Goal: Task Accomplishment & Management: Use online tool/utility

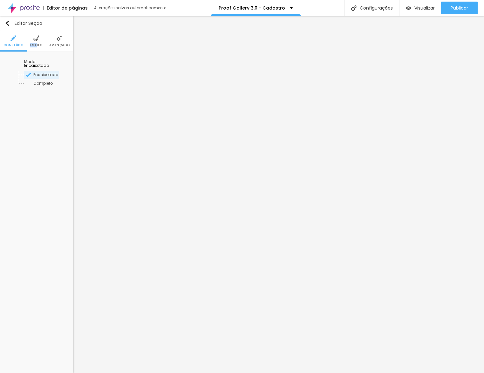
click at [37, 44] on li "Estilo" at bounding box center [36, 41] width 12 height 21
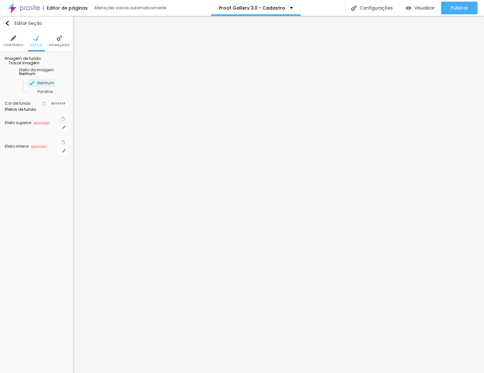
click at [43, 65] on span at bounding box center [41, 62] width 4 height 5
click at [45, 65] on span "Adicionar imagem" at bounding box center [25, 62] width 41 height 5
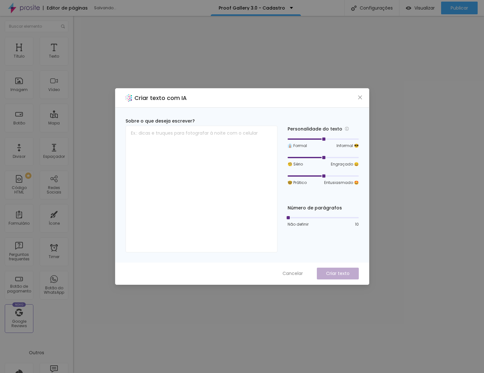
click at [302, 270] on span "Cancelar" at bounding box center [293, 273] width 20 height 7
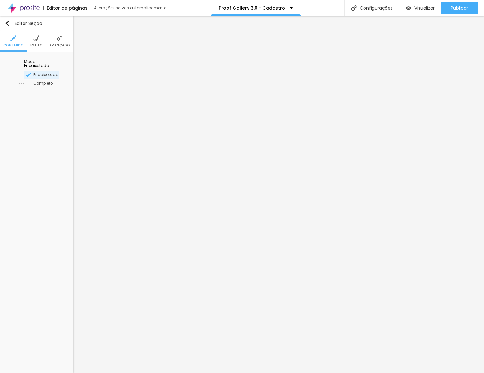
drag, startPoint x: 68, startPoint y: 39, endPoint x: 54, endPoint y: 36, distance: 13.7
click at [65, 39] on li "Avançado" at bounding box center [59, 41] width 20 height 21
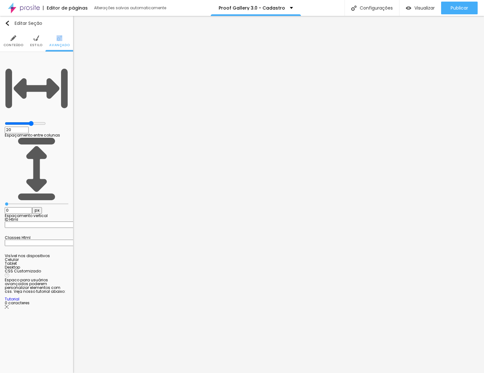
type input "1"
type input "3"
type input "4"
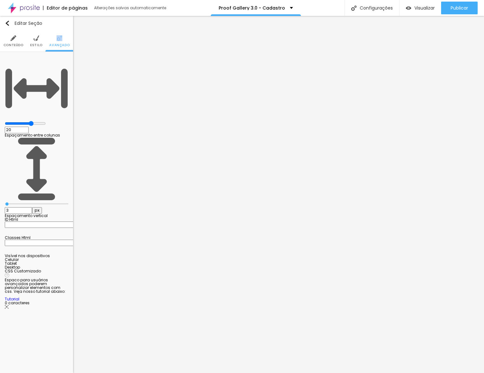
type input "4"
type input "7"
type input "10"
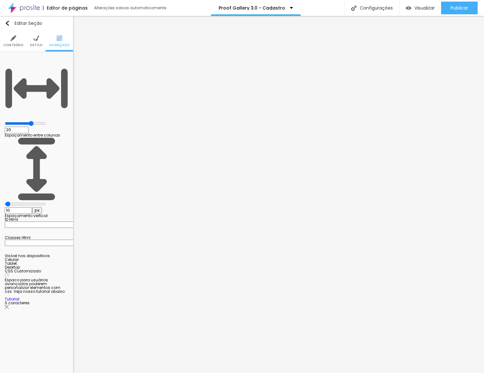
type input "17"
type input "25"
type input "28"
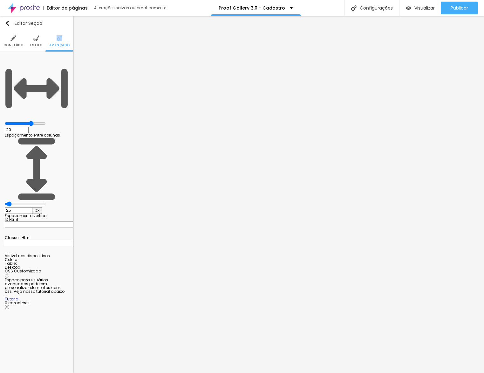
type input "28"
click at [16, 201] on input "range" at bounding box center [25, 203] width 41 height 5
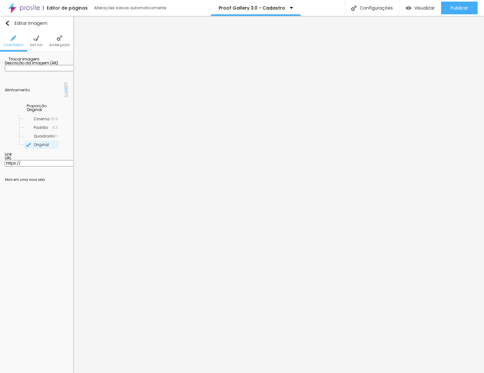
click at [64, 87] on img at bounding box center [66, 84] width 4 height 4
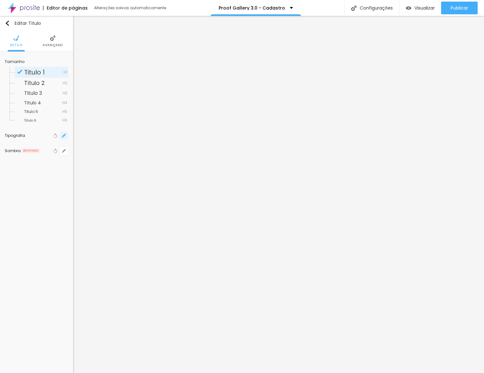
click at [62, 134] on icon "button" at bounding box center [64, 136] width 4 height 4
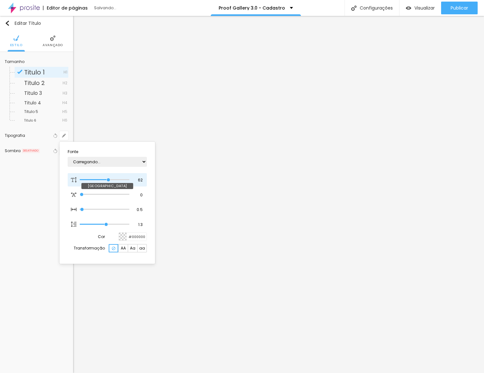
type input "48"
type input "1"
type input "47"
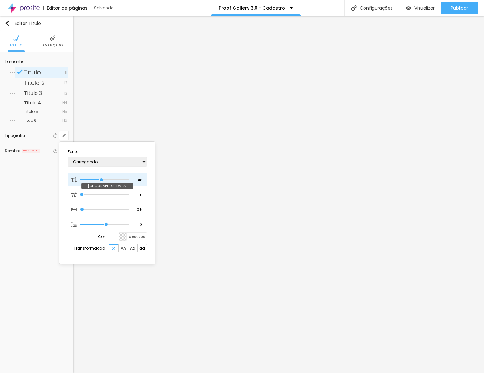
type input "1"
type input "46"
type input "1"
type input "44"
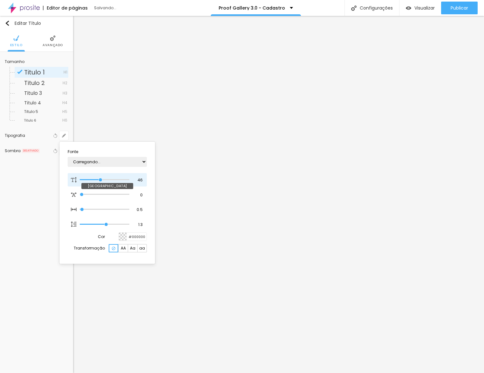
type input "44"
type input "1"
type input "43"
type input "1"
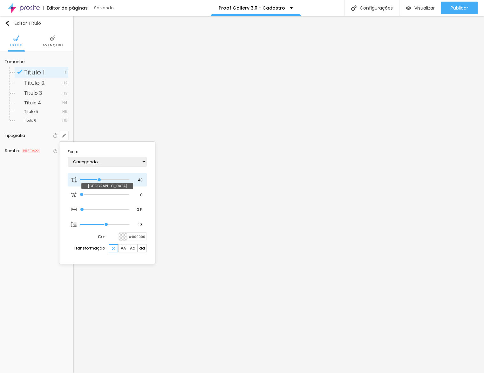
type input "42"
type input "1"
type input "41"
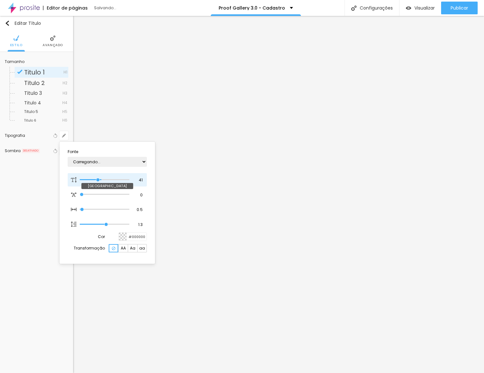
type input "1"
type input "40"
type input "1"
type input "41"
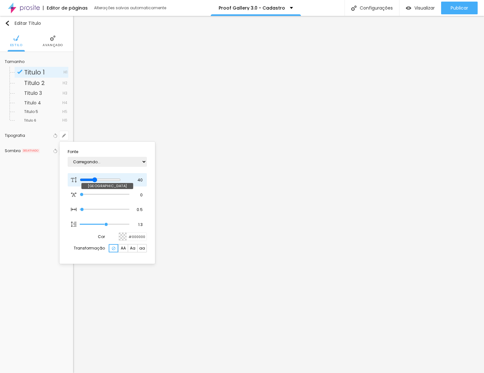
type input "41"
type input "1"
type input "42"
type input "1"
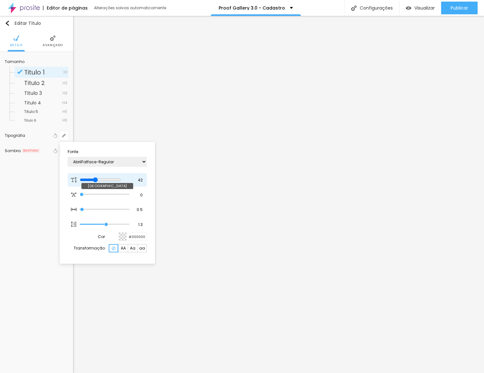
type input "43"
type input "1"
type input "44"
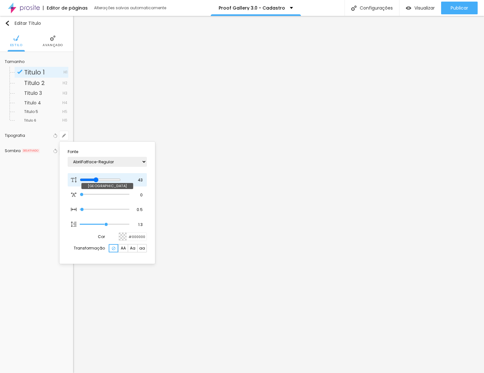
type input "1"
type input "45"
type input "1"
type input "46"
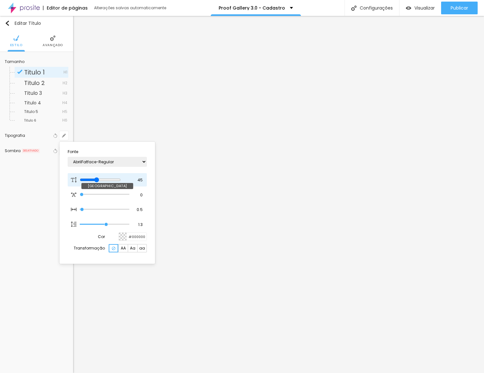
type input "46"
type input "1"
type input "47"
type input "1"
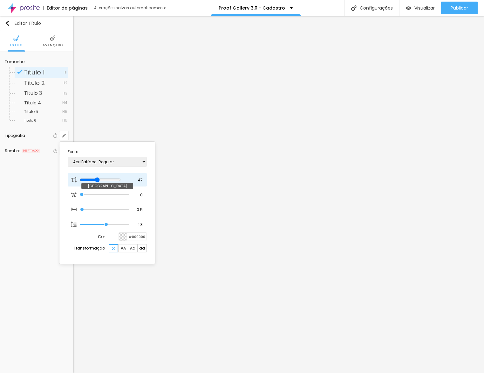
type input "48"
type input "1"
type input "50"
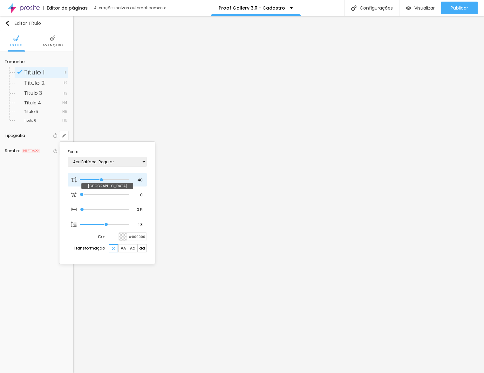
type input "1"
type input "49"
type input "1"
type input "48"
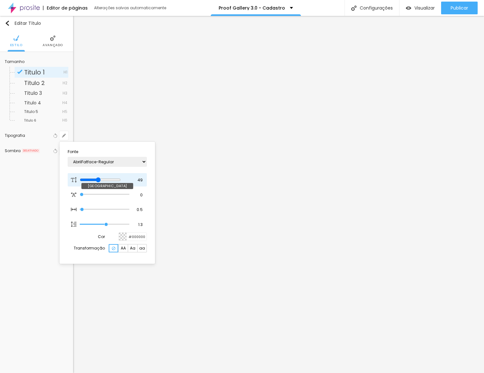
type input "48"
type input "1"
type input "47"
type input "1"
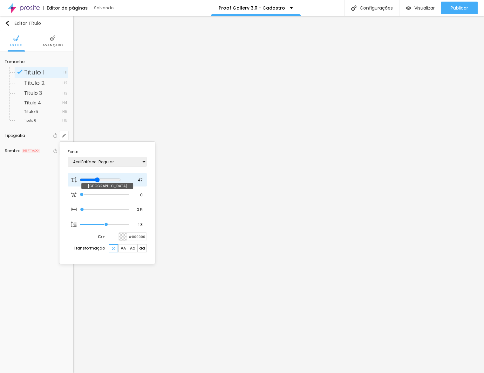
type input "47"
click at [101, 179] on input "range" at bounding box center [100, 179] width 41 height 5
type input "1"
click at [284, 168] on div at bounding box center [242, 186] width 484 height 373
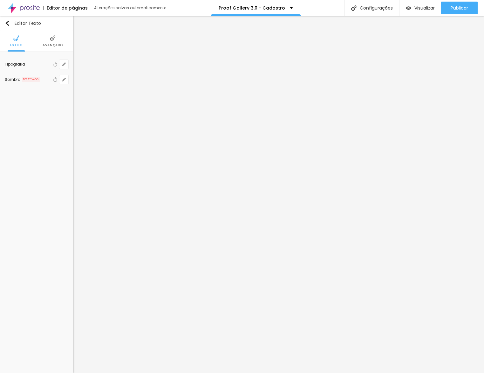
click at [49, 46] on span "Avançado" at bounding box center [53, 45] width 20 height 3
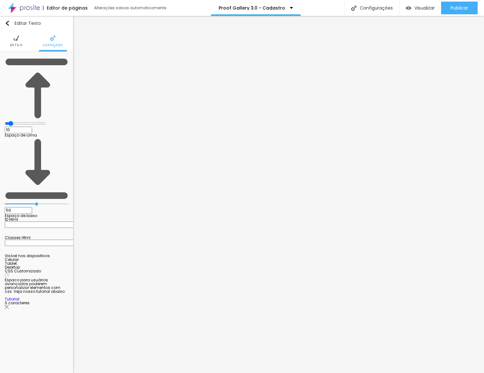
type input "48"
type input "45"
type input "43"
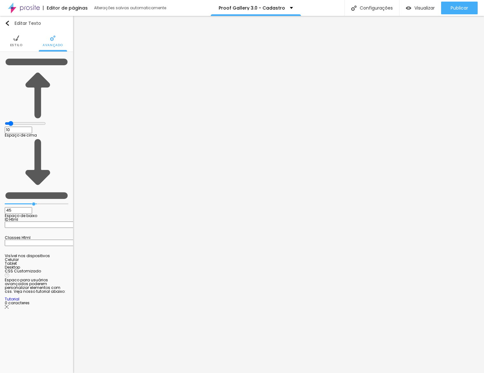
type input "43"
type input "40"
type input "38"
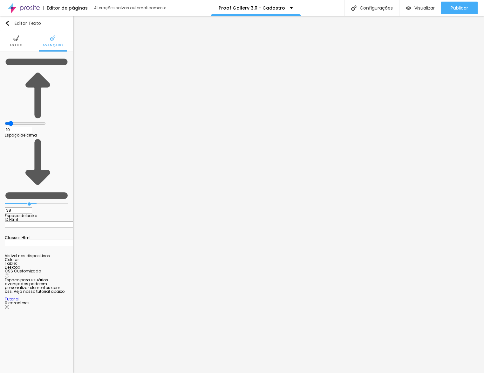
type input "37"
type input "35"
type input "34"
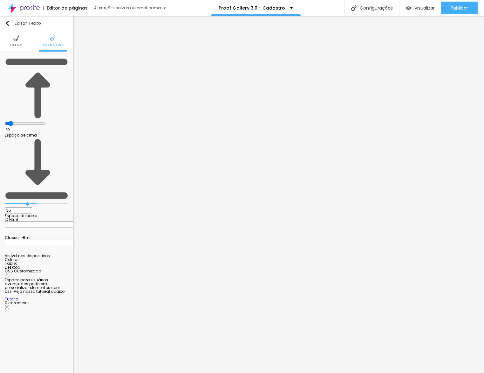
type input "34"
type input "32"
type input "31"
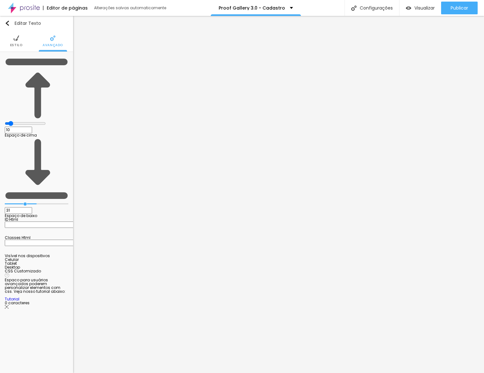
type input "29"
type input "28"
type input "27"
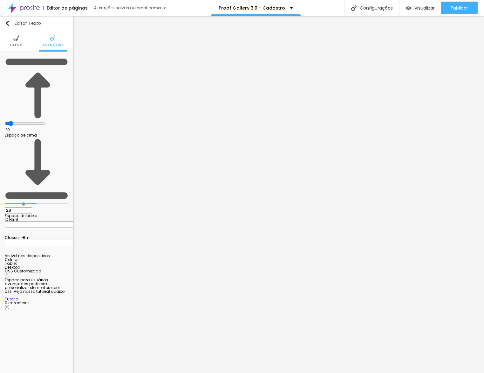
type input "27"
type input "25"
type input "23"
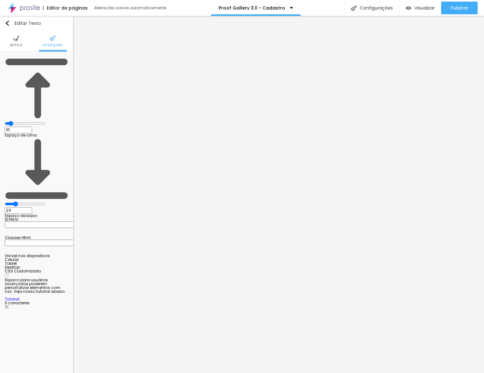
type input "21"
type input "18"
type input "17"
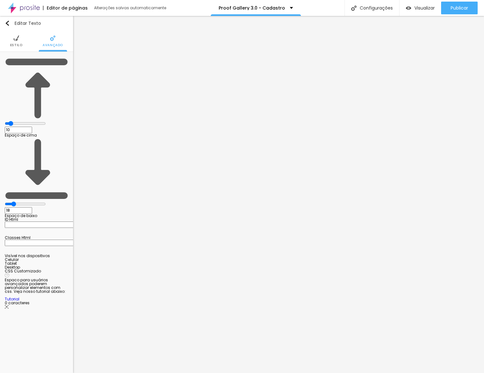
type input "17"
type input "16"
type input "15"
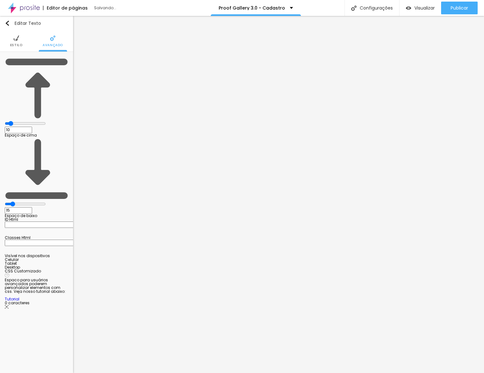
type input "14"
type input "13"
type input "12"
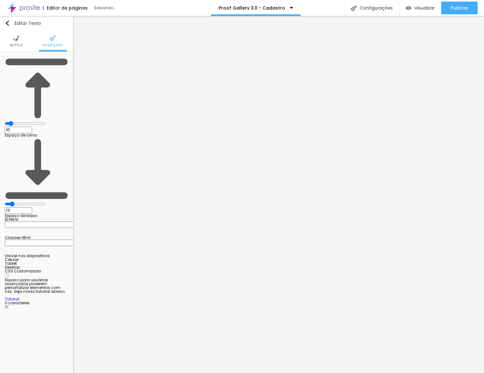
type input "12"
type input "11"
type input "10"
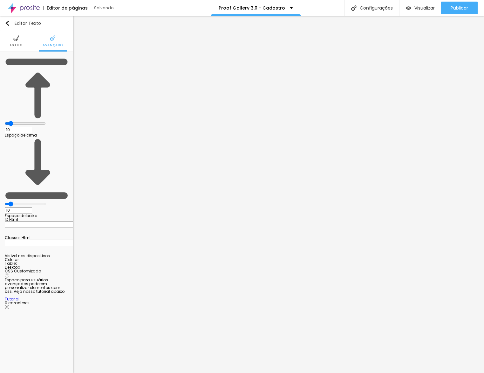
type input "9"
type input "10"
type input "11"
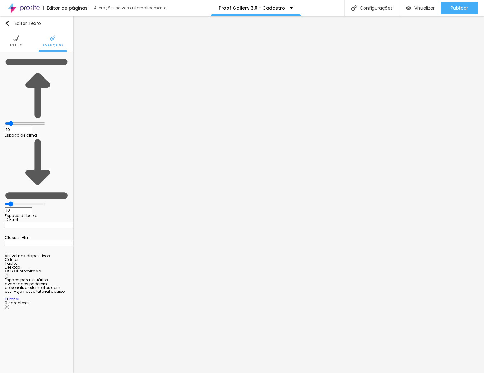
type input "11"
type input "10"
drag, startPoint x: 34, startPoint y: 75, endPoint x: 19, endPoint y: 77, distance: 15.7
type input "10"
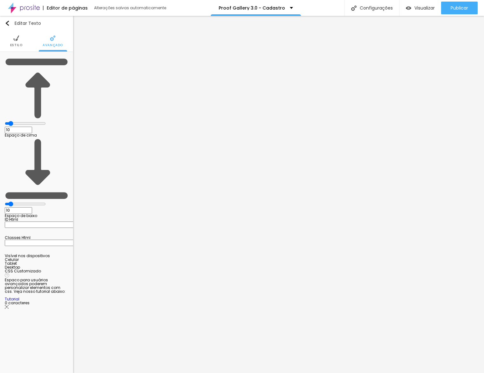
click at [19, 201] on input "range" at bounding box center [25, 203] width 41 height 5
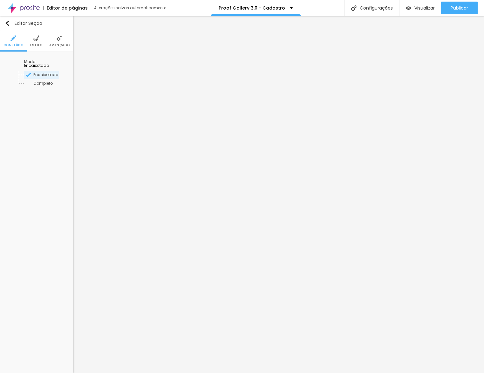
click at [46, 56] on div "Modo Encaixotado Encaixotado Completo" at bounding box center [36, 74] width 73 height 44
click at [48, 63] on span "Encaixotado" at bounding box center [36, 65] width 25 height 5
click at [48, 81] on span "Completo" at bounding box center [45, 83] width 43 height 4
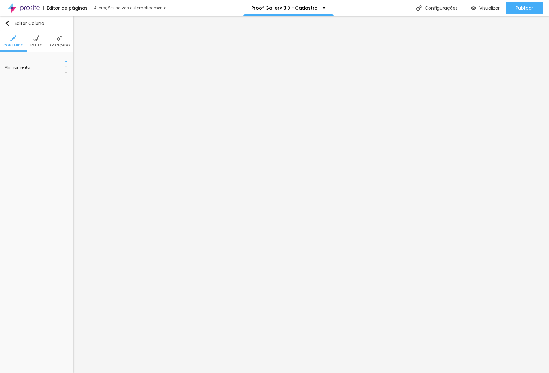
click at [53, 45] on span "Avançado" at bounding box center [59, 45] width 20 height 3
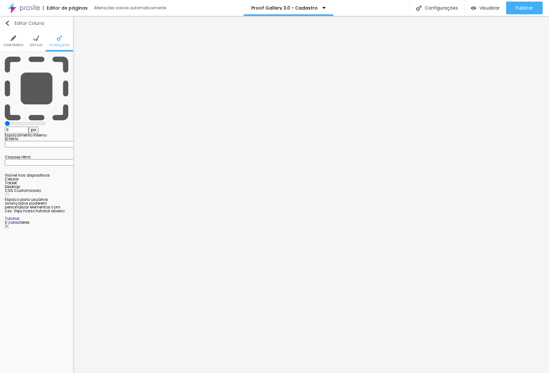
click at [10, 26] on button "Editar Coluna" at bounding box center [36, 23] width 73 height 15
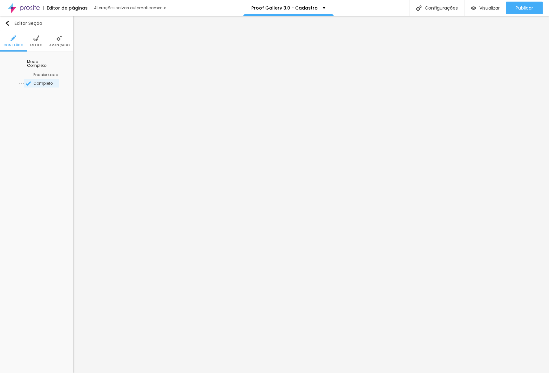
drag, startPoint x: 46, startPoint y: 56, endPoint x: 48, endPoint y: 59, distance: 4.1
click at [46, 57] on div "Modo Completo Encaixotado Completo" at bounding box center [37, 74] width 64 height 34
drag, startPoint x: 48, startPoint y: 60, endPoint x: 48, endPoint y: 64, distance: 3.8
click at [46, 63] on span "Completo" at bounding box center [36, 65] width 19 height 5
click at [42, 74] on div "Encaixotado" at bounding box center [42, 75] width 54 height 8
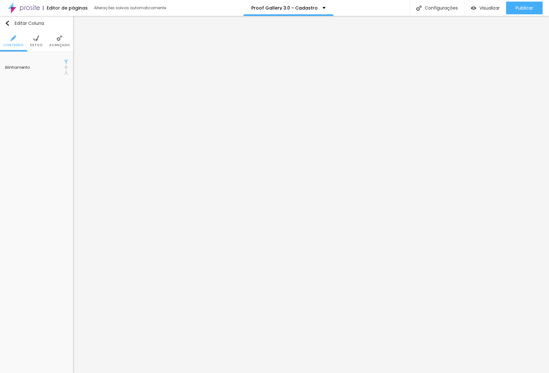
click at [58, 45] on span "Avançado" at bounding box center [59, 45] width 20 height 3
click at [58, 48] on li "Avançado" at bounding box center [59, 41] width 20 height 21
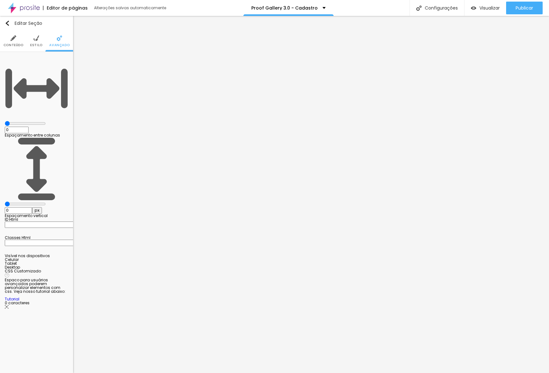
type input "5"
type input "10"
type input "15"
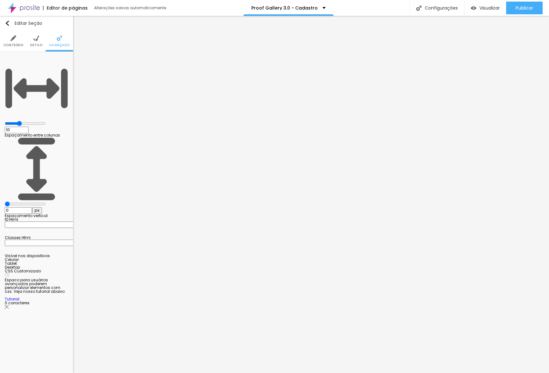
type input "15"
type input "10"
type input "5"
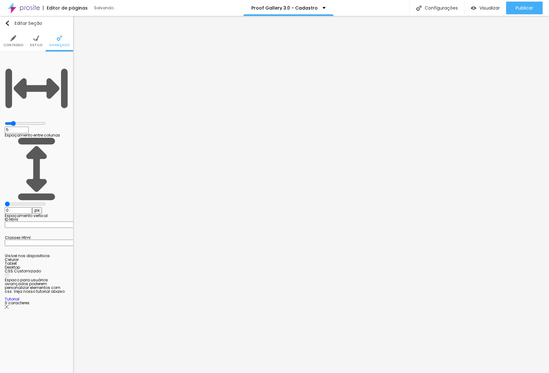
drag, startPoint x: 15, startPoint y: 63, endPoint x: 20, endPoint y: 62, distance: 4.8
type input "5"
click at [20, 121] on input "range" at bounding box center [25, 123] width 41 height 5
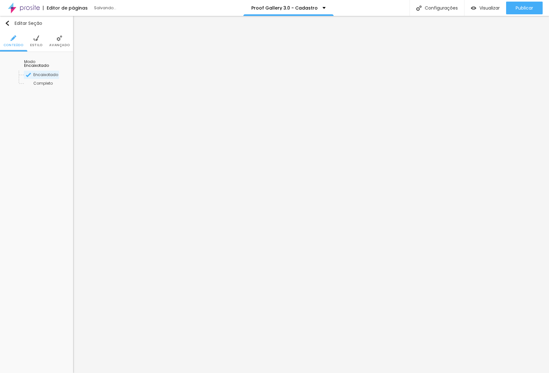
click at [58, 46] on span "Avançado" at bounding box center [59, 45] width 20 height 3
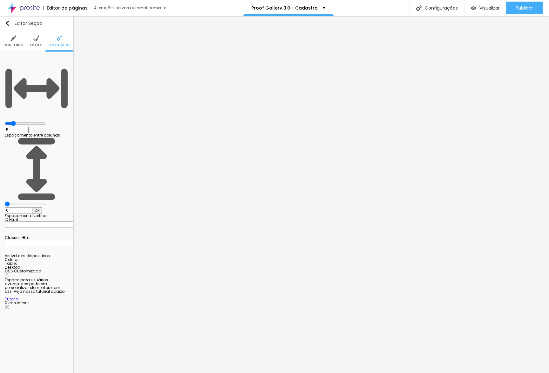
type input "17"
type input "26"
type input "30"
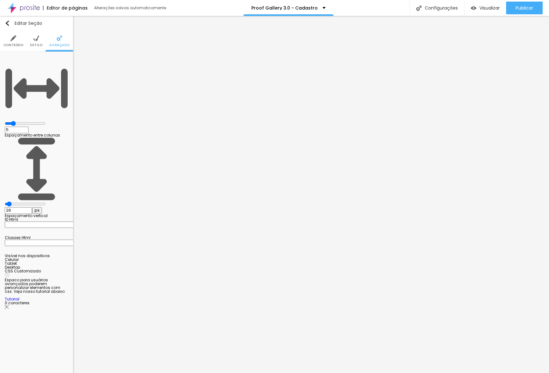
type input "30"
type input "33"
type input "34"
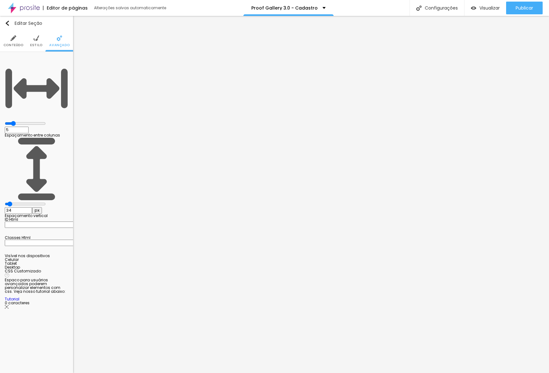
type input "39"
type input "48"
type input "55"
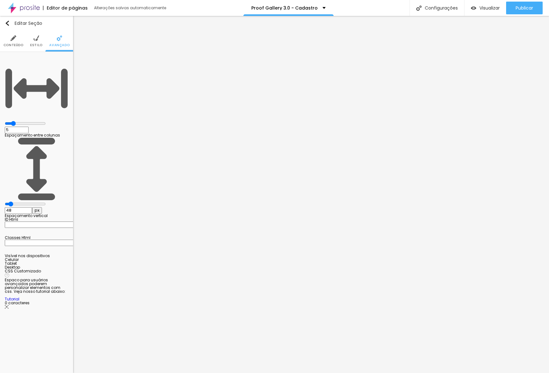
type input "55"
type input "64"
type input "71"
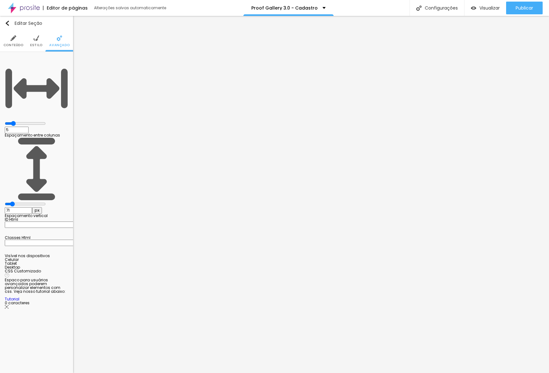
type input "75"
type input "77"
type input "76"
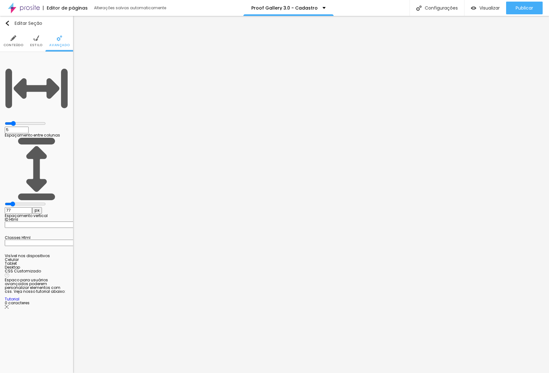
type input "76"
type input "71"
type input "67"
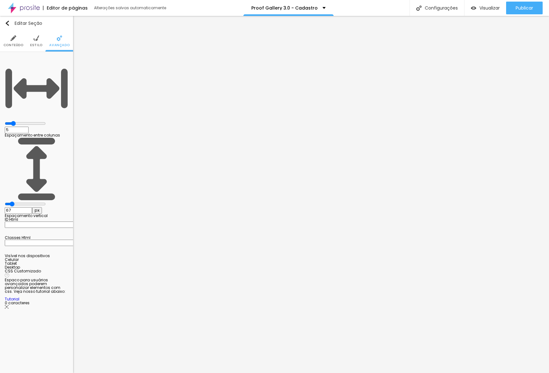
type input "66"
type input "65"
type input "64"
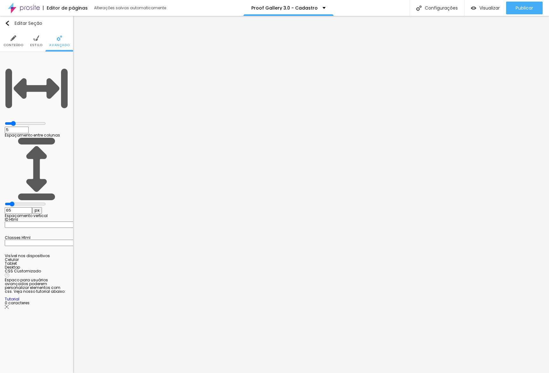
type input "64"
type input "63"
click at [18, 201] on input "range" at bounding box center [25, 203] width 41 height 5
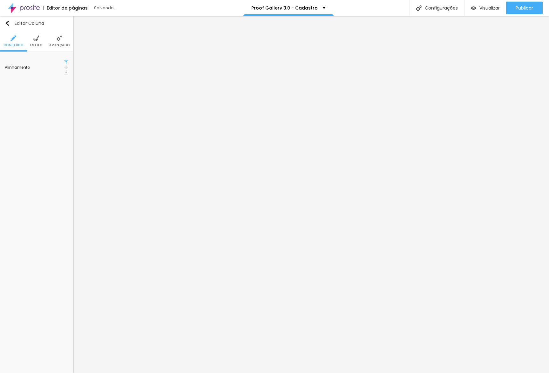
click at [42, 47] on ul "Conteúdo Estilo Avançado" at bounding box center [36, 41] width 73 height 21
click at [39, 46] on span "Estilo" at bounding box center [36, 45] width 12 height 3
click at [48, 64] on div at bounding box center [48, 61] width 0 height 6
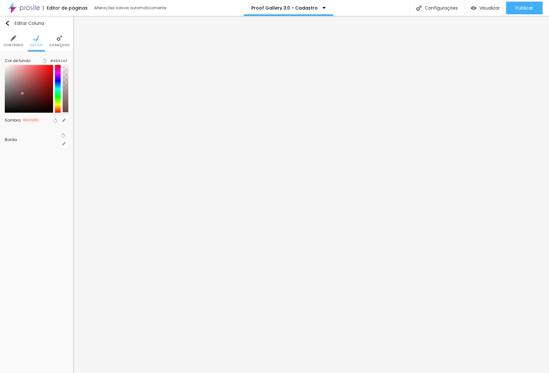
type input "#FFFFFF"
drag, startPoint x: 22, startPoint y: 93, endPoint x: 0, endPoint y: 35, distance: 62.3
click at [0, 35] on div "Conteúdo Estilo Avançado Cor de fundo Voltar ao padrão #FFFFFF Sombra DESATIVAD…" at bounding box center [36, 94] width 73 height 126
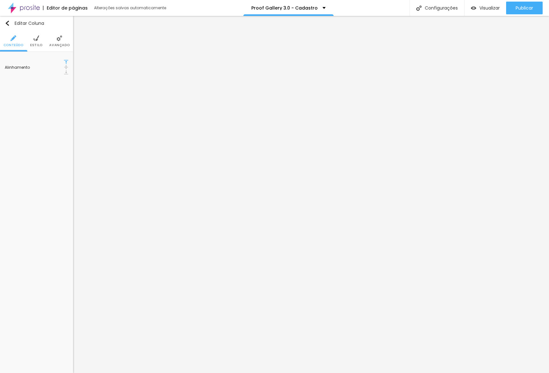
click at [33, 40] on img at bounding box center [36, 38] width 6 height 6
click at [64, 74] on icon "button" at bounding box center [64, 73] width 4 height 4
drag, startPoint x: 122, startPoint y: 96, endPoint x: 118, endPoint y: 95, distance: 4.4
click at [107, 96] on div "Ativar sombra Tipo Externa Interna Cor #000000 Horizontal 2 Vertical 2 Borrar 4" at bounding box center [84, 122] width 45 height 68
click at [107, 92] on div at bounding box center [84, 92] width 45 height 0
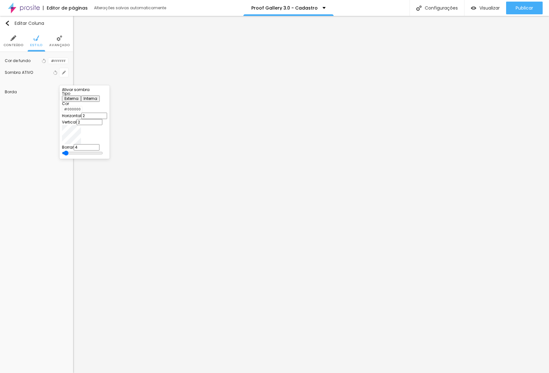
click at [56, 65] on div at bounding box center [274, 186] width 549 height 373
click at [65, 77] on button "button" at bounding box center [63, 72] width 9 height 9
click at [82, 112] on input "#000000" at bounding box center [72, 109] width 20 height 6
paste input "54BBAB"
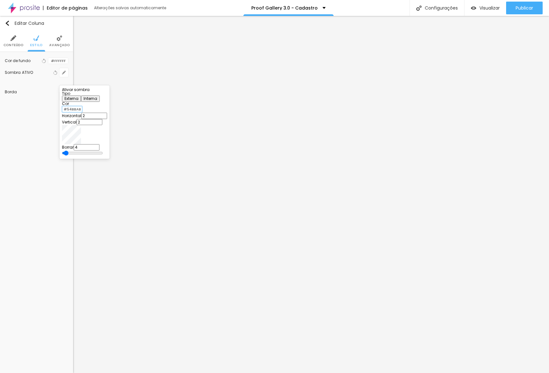
type input "#54BBAB"
click at [62, 112] on div at bounding box center [62, 109] width 0 height 6
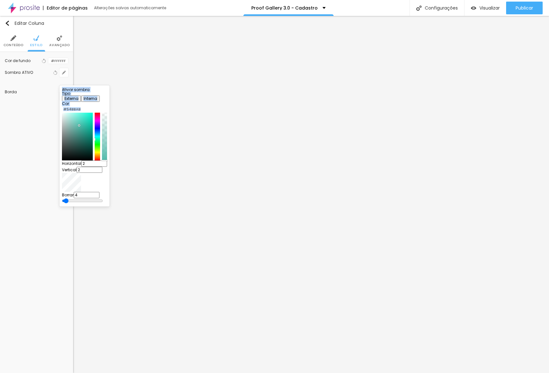
drag, startPoint x: 117, startPoint y: 138, endPoint x: 111, endPoint y: 180, distance: 41.8
click at [117, 182] on body "Editor de páginas Alterações salvas automaticamente Proof Gallery 3.0 - Cadastr…" at bounding box center [274, 186] width 549 height 373
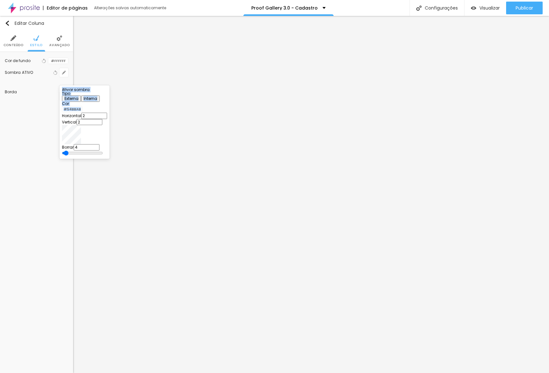
type input "26"
type input "31"
type input "58"
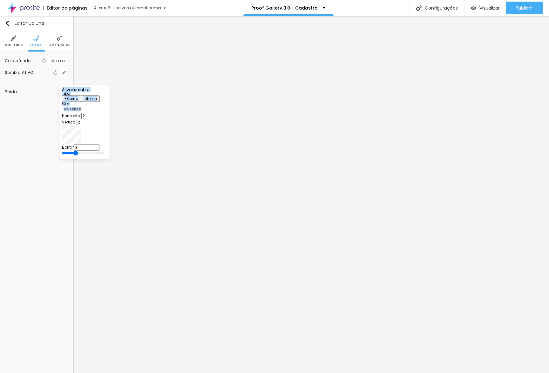
type input "58"
type input "78"
type input "88"
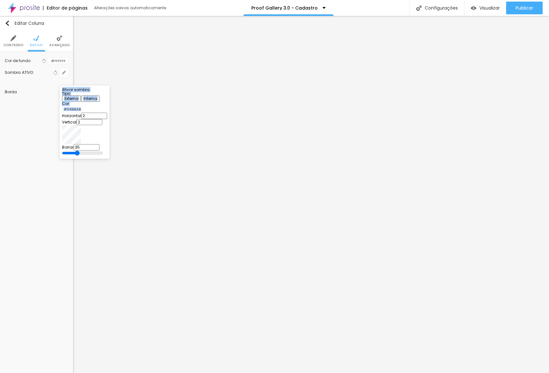
drag, startPoint x: 116, startPoint y: 158, endPoint x: 110, endPoint y: 158, distance: 6.0
click at [103, 155] on input "range" at bounding box center [82, 152] width 41 height 5
drag, startPoint x: 109, startPoint y: 155, endPoint x: 116, endPoint y: 154, distance: 7.7
click at [107, 154] on div at bounding box center [84, 153] width 45 height 6
drag, startPoint x: 110, startPoint y: 157, endPoint x: 114, endPoint y: 157, distance: 4.1
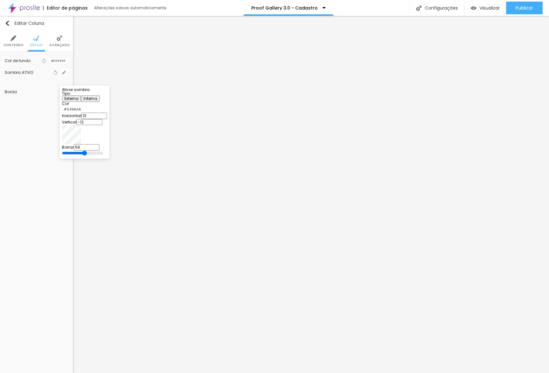
click at [103, 155] on input "range" at bounding box center [82, 152] width 41 height 5
click at [165, 185] on div at bounding box center [274, 186] width 549 height 373
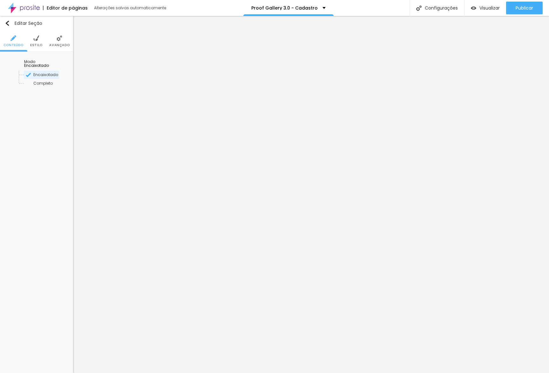
click at [65, 40] on li "Avançado" at bounding box center [59, 41] width 20 height 21
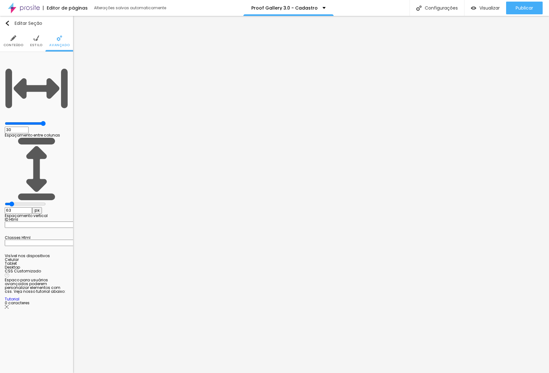
drag, startPoint x: 23, startPoint y: 62, endPoint x: 81, endPoint y: 60, distance: 58.9
click at [46, 121] on input "range" at bounding box center [25, 123] width 41 height 5
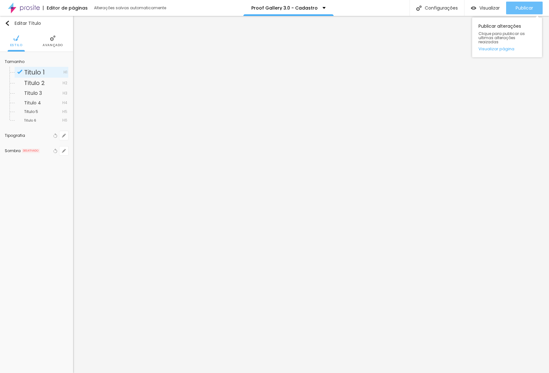
click at [484, 6] on span "Publicar" at bounding box center [524, 7] width 17 height 5
click at [484, 47] on link "Visualizar página" at bounding box center [507, 49] width 57 height 4
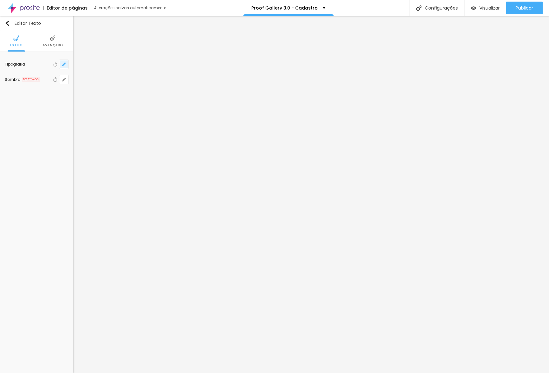
click at [64, 62] on icon "button" at bounding box center [64, 64] width 4 height 4
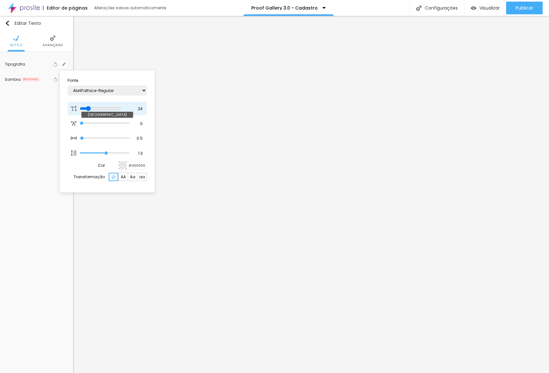
click at [90, 107] on input "range" at bounding box center [100, 108] width 41 height 5
click at [91, 106] on input "range" at bounding box center [100, 108] width 41 height 5
click at [328, 123] on div at bounding box center [274, 186] width 549 height 373
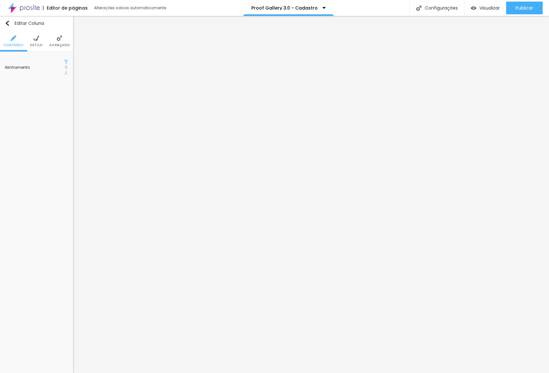
click at [60, 42] on li "Avançado" at bounding box center [59, 41] width 20 height 21
drag, startPoint x: 53, startPoint y: 38, endPoint x: 58, endPoint y: 50, distance: 12.6
click at [53, 38] on img at bounding box center [53, 38] width 6 height 6
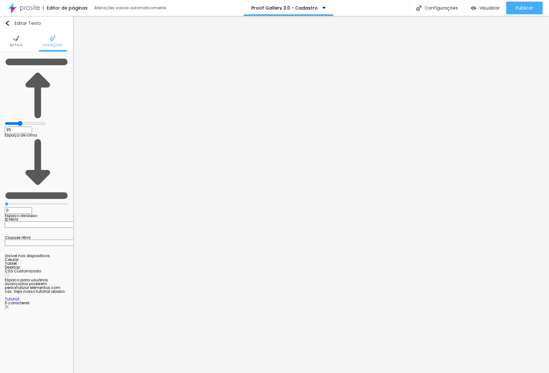
click at [61, 59] on div "35 Espaço de cima" at bounding box center [37, 97] width 64 height 80
click at [32, 127] on input "35" at bounding box center [18, 130] width 27 height 7
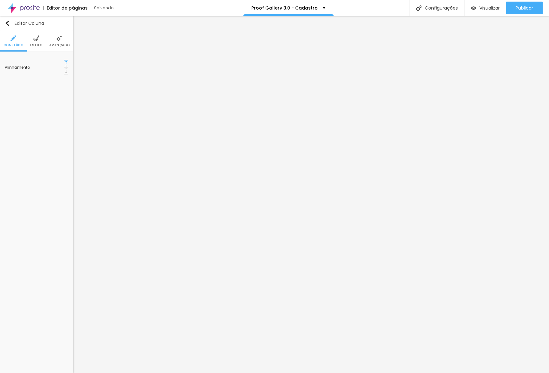
click at [51, 45] on span "Avançado" at bounding box center [59, 45] width 20 height 3
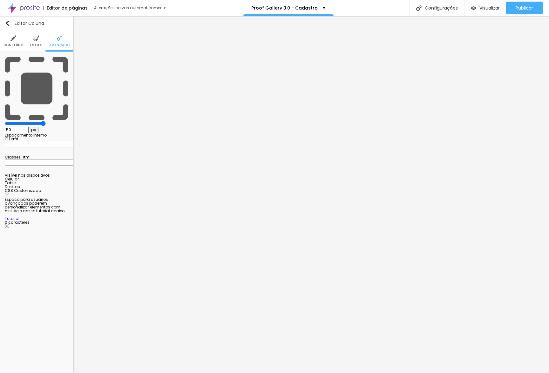
drag, startPoint x: 27, startPoint y: 62, endPoint x: 66, endPoint y: 64, distance: 39.8
click at [55, 59] on div "50 px Espaçamento Interno" at bounding box center [37, 97] width 64 height 80
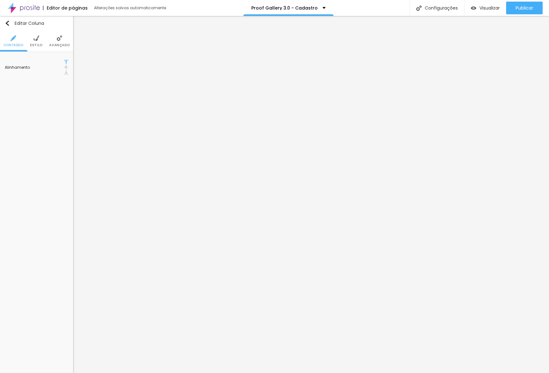
click at [40, 45] on span "Estilo" at bounding box center [36, 45] width 12 height 3
click at [57, 44] on span "Avançado" at bounding box center [59, 45] width 20 height 3
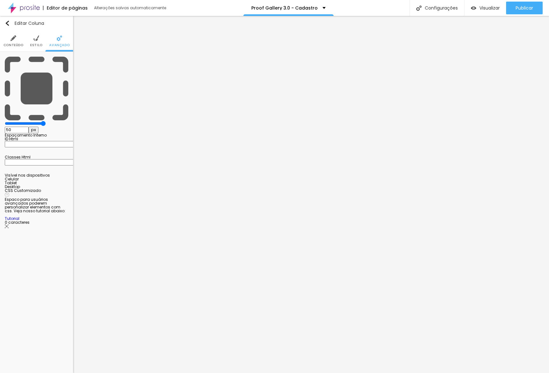
click at [42, 45] on ul "Conteúdo Estilo Avançado" at bounding box center [36, 41] width 73 height 21
click at [38, 46] on span "Estilo" at bounding box center [36, 45] width 12 height 3
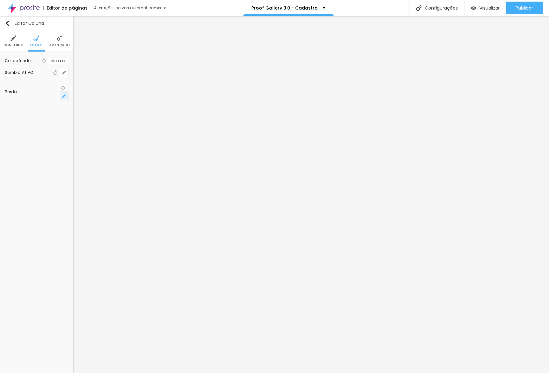
click at [63, 94] on icon "button" at bounding box center [64, 96] width 4 height 4
drag, startPoint x: 73, startPoint y: 117, endPoint x: 112, endPoint y: 116, distance: 38.5
click at [103, 117] on input "range" at bounding box center [82, 119] width 41 height 5
click at [240, 173] on div at bounding box center [274, 186] width 549 height 373
click at [64, 65] on img at bounding box center [66, 67] width 4 height 4
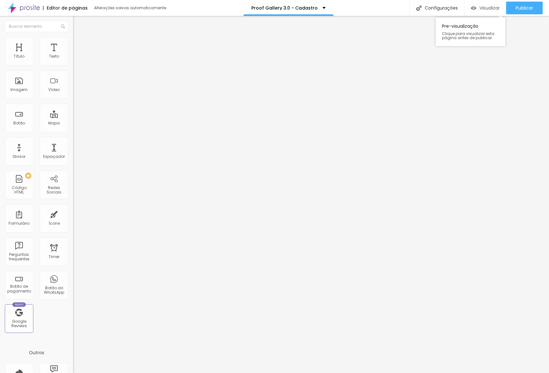
click at [484, 9] on span "Visualizar" at bounding box center [490, 7] width 20 height 5
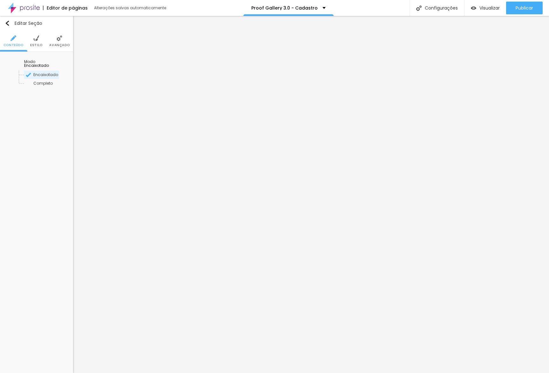
click at [56, 42] on li "Avançado" at bounding box center [59, 41] width 20 height 21
click at [484, 7] on span "Publicar" at bounding box center [524, 7] width 17 height 5
click at [484, 47] on link "Visualizar página" at bounding box center [507, 49] width 57 height 4
click at [26, 44] on ul "Conteúdo Estilo Avançado" at bounding box center [36, 41] width 73 height 21
click at [33, 44] on span "Estilo" at bounding box center [36, 45] width 12 height 3
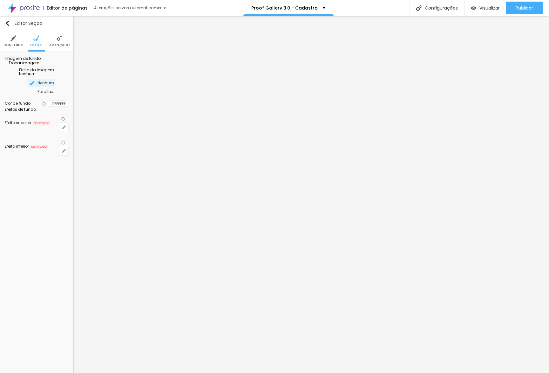
click at [34, 65] on span "Trocar imagem" at bounding box center [22, 62] width 35 height 5
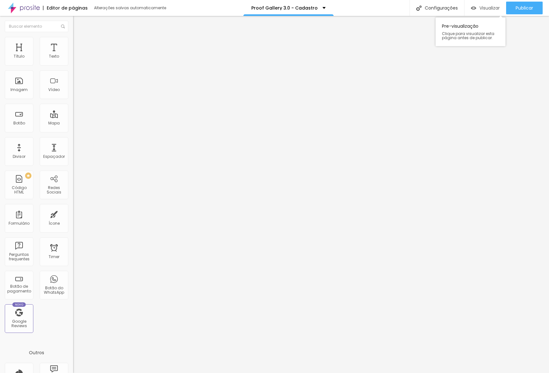
click at [484, 13] on div "Visualizar" at bounding box center [485, 8] width 29 height 13
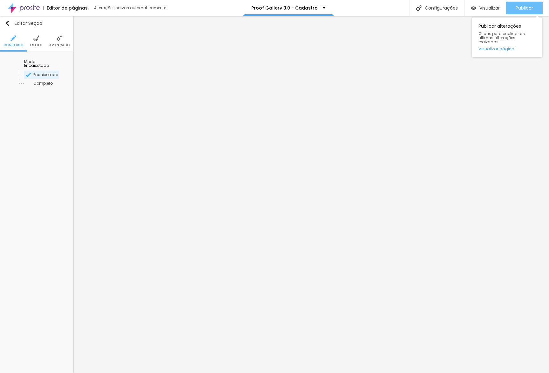
click at [484, 10] on span "Publicar" at bounding box center [524, 7] width 17 height 5
click at [484, 48] on div "Publicar alterações Clique para publicar as ultimas alterações reaizadas Visual…" at bounding box center [507, 37] width 70 height 40
click at [484, 47] on link "Visualizar página" at bounding box center [507, 49] width 57 height 4
click at [31, 37] on li "Estilo" at bounding box center [36, 41] width 12 height 21
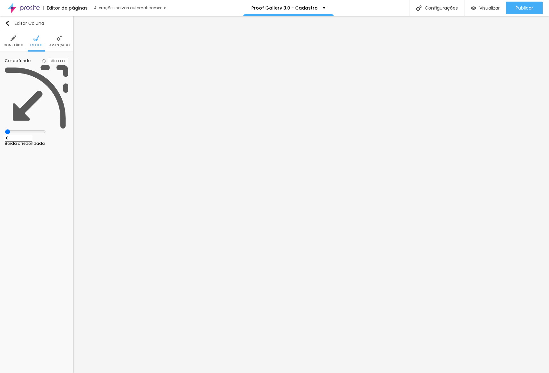
click at [48, 64] on div at bounding box center [48, 61] width 0 height 6
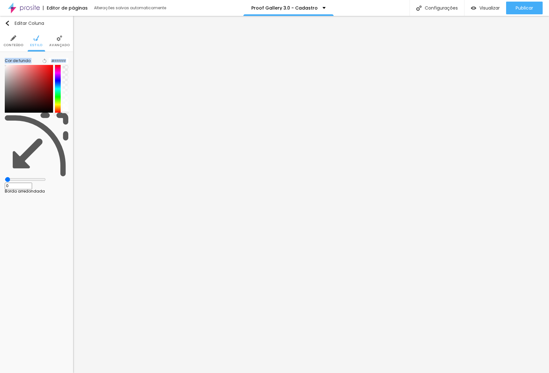
drag, startPoint x: 28, startPoint y: 84, endPoint x: 2, endPoint y: 61, distance: 34.5
click at [2, 61] on div "Cor de fundo Voltar ao padrão #FFFFFF 0 Borda arredondada" at bounding box center [36, 125] width 73 height 146
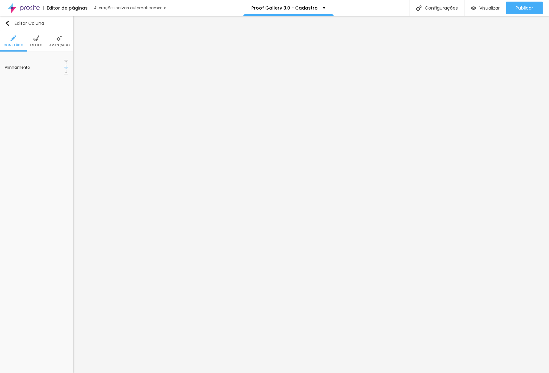
click at [56, 42] on li "Avançado" at bounding box center [59, 41] width 20 height 21
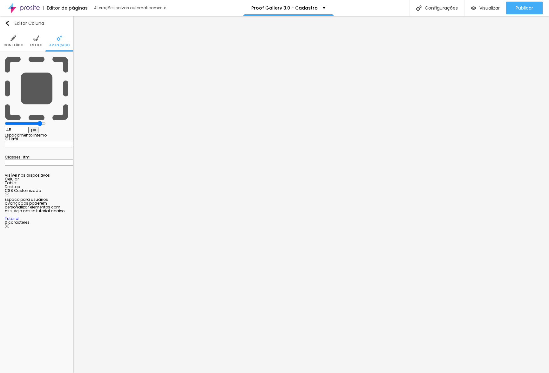
drag, startPoint x: 14, startPoint y: 62, endPoint x: 41, endPoint y: 61, distance: 26.7
click at [41, 121] on input "range" at bounding box center [25, 123] width 41 height 5
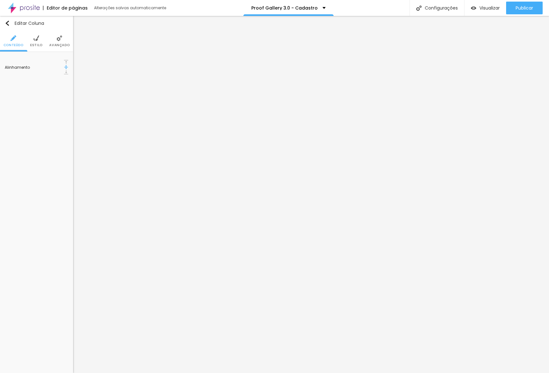
click at [44, 42] on ul "Conteúdo Estilo Avançado" at bounding box center [36, 41] width 73 height 21
click at [37, 42] on li "Estilo" at bounding box center [36, 41] width 12 height 21
click at [38, 48] on li "Estilo" at bounding box center [36, 41] width 12 height 21
click at [31, 38] on li "Estilo" at bounding box center [36, 41] width 12 height 21
drag, startPoint x: 21, startPoint y: 42, endPoint x: 43, endPoint y: 51, distance: 24.0
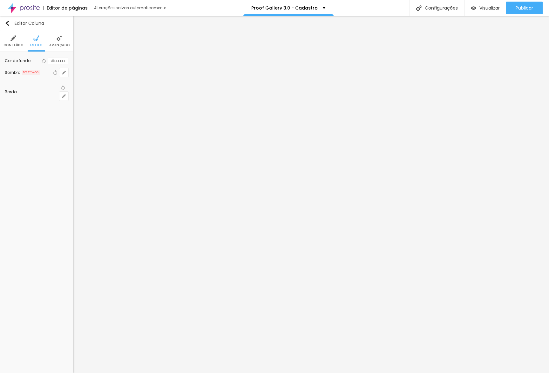
click at [21, 42] on li "Conteúdo" at bounding box center [13, 41] width 20 height 21
click at [36, 44] on span "Estilo" at bounding box center [36, 45] width 12 height 3
click at [48, 64] on div at bounding box center [48, 61] width 0 height 6
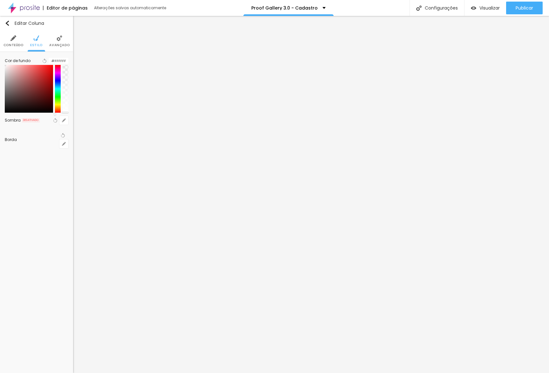
click at [67, 57] on div "Cor de fundo Voltar ao padrão #FFFFFF" at bounding box center [37, 85] width 64 height 56
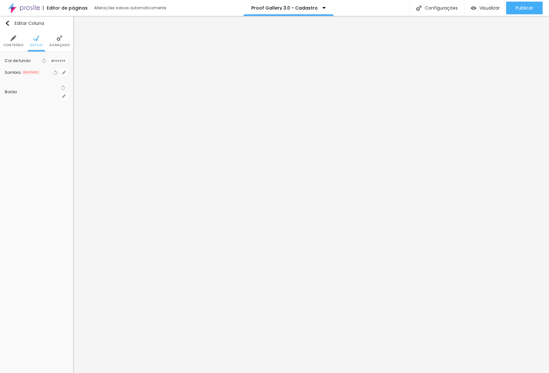
click at [48, 64] on div at bounding box center [48, 61] width 0 height 6
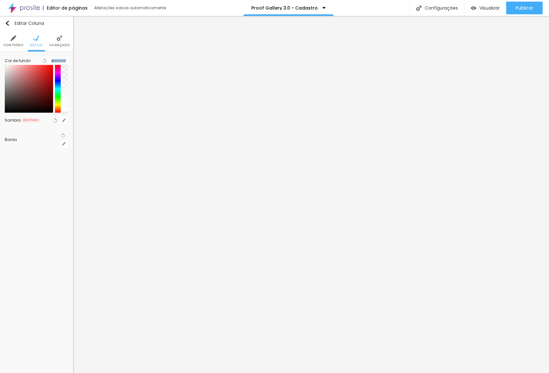
drag, startPoint x: 31, startPoint y: 84, endPoint x: 6, endPoint y: 67, distance: 30.0
click at [6, 67] on div "Cor de fundo Voltar ao padrão #FFFFFF" at bounding box center [37, 85] width 64 height 56
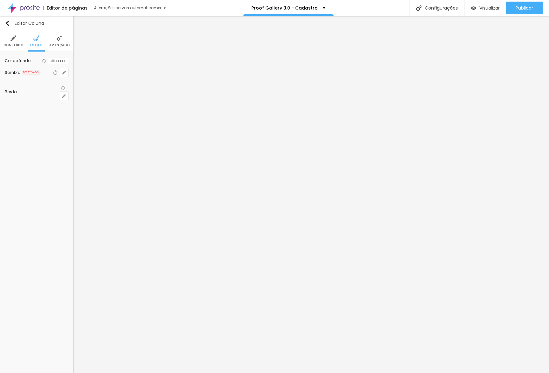
click at [48, 64] on div at bounding box center [48, 61] width 0 height 6
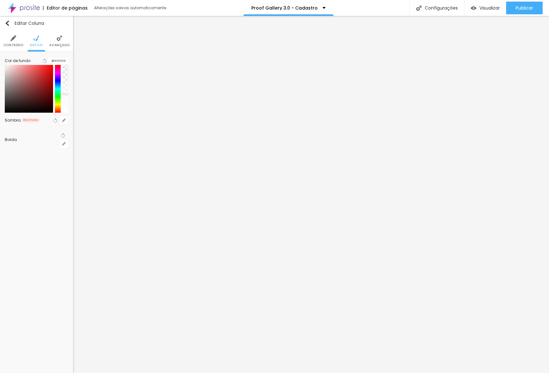
drag, startPoint x: 63, startPoint y: 105, endPoint x: 64, endPoint y: 101, distance: 4.2
click at [64, 101] on div at bounding box center [66, 89] width 6 height 48
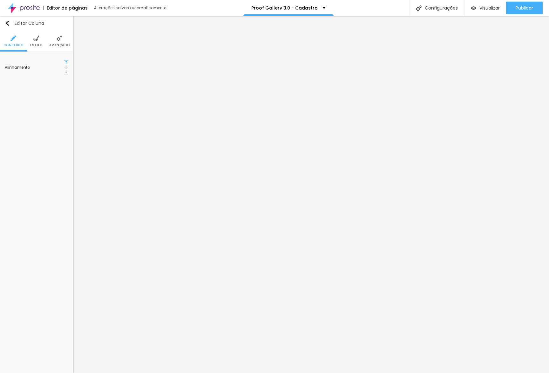
click at [40, 44] on span "Estilo" at bounding box center [36, 45] width 12 height 3
click at [62, 50] on li "Avançado" at bounding box center [59, 41] width 20 height 21
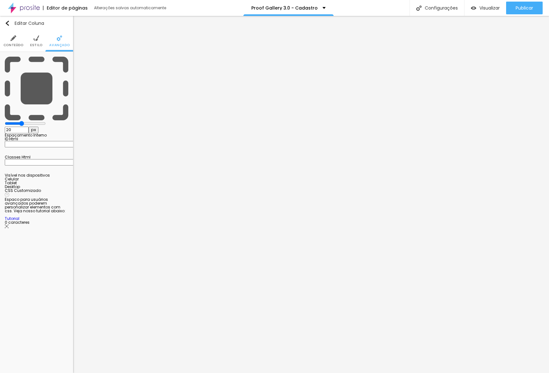
click at [59, 45] on span "Avançado" at bounding box center [59, 45] width 20 height 3
drag, startPoint x: 26, startPoint y: 62, endPoint x: 65, endPoint y: 74, distance: 41.0
click at [58, 59] on div "50 px Espaçamento Interno" at bounding box center [37, 97] width 64 height 80
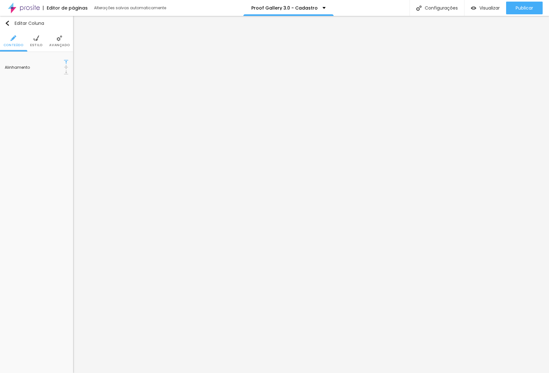
click at [37, 45] on span "Estilo" at bounding box center [36, 45] width 12 height 3
click at [38, 41] on li "Estilo" at bounding box center [36, 41] width 12 height 21
click at [64, 92] on button "button" at bounding box center [63, 96] width 9 height 9
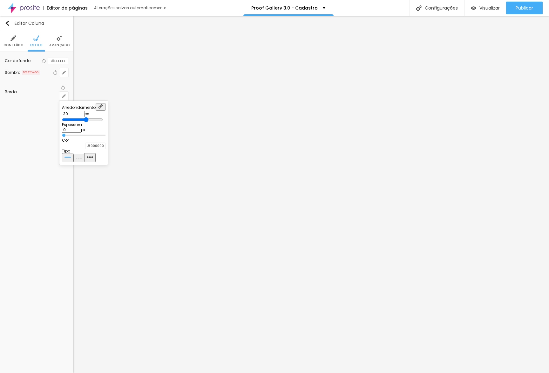
drag, startPoint x: 76, startPoint y: 117, endPoint x: 112, endPoint y: 114, distance: 35.7
click at [103, 117] on input "range" at bounding box center [82, 119] width 41 height 5
click at [118, 254] on div at bounding box center [274, 186] width 549 height 373
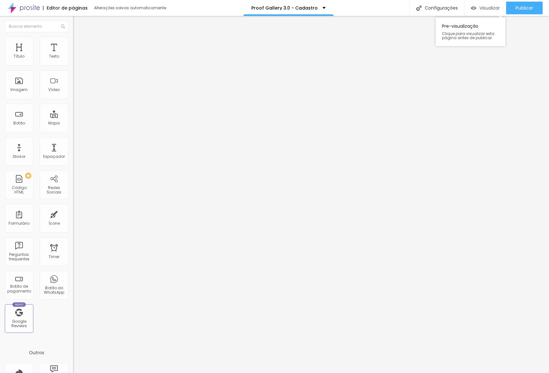
click at [484, 6] on span "Visualizar" at bounding box center [490, 7] width 20 height 5
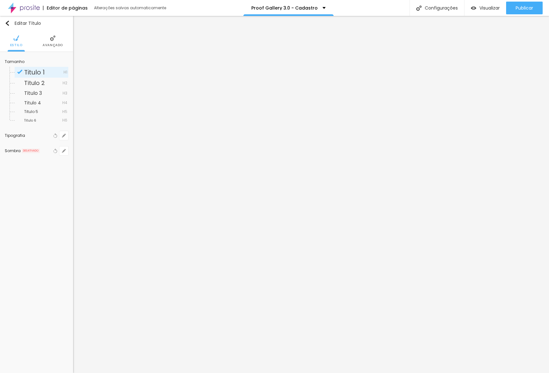
click at [65, 70] on span "H1" at bounding box center [66, 72] width 4 height 4
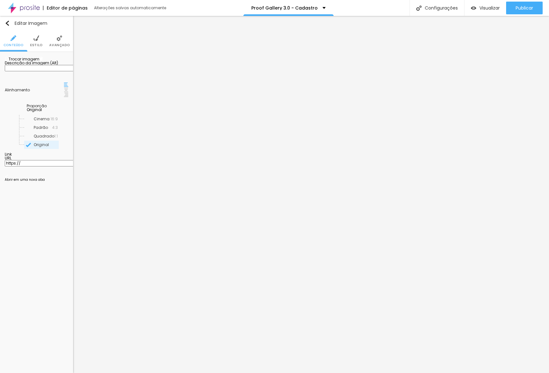
click at [64, 92] on img at bounding box center [66, 89] width 4 height 4
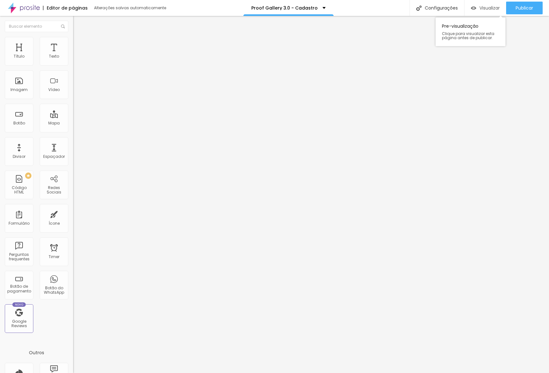
click at [475, 10] on div "Visualizar" at bounding box center [485, 8] width 29 height 13
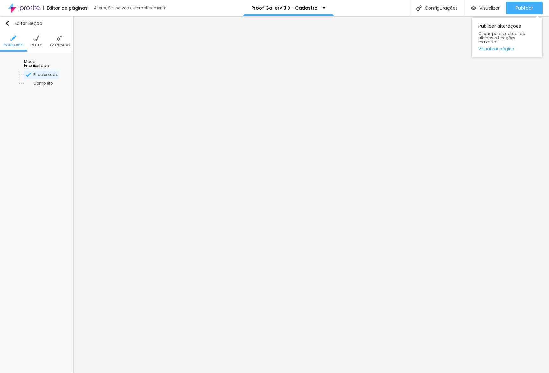
click at [484, 1] on div "Publicar Publicar alterações Clique para publicar as ultimas alterações reaizad…" at bounding box center [524, 8] width 37 height 16
click at [484, 11] on div "Publicar" at bounding box center [524, 8] width 17 height 13
click at [484, 47] on link "Visualizar página" at bounding box center [507, 49] width 57 height 4
click at [68, 44] on span "Avançado" at bounding box center [59, 45] width 20 height 3
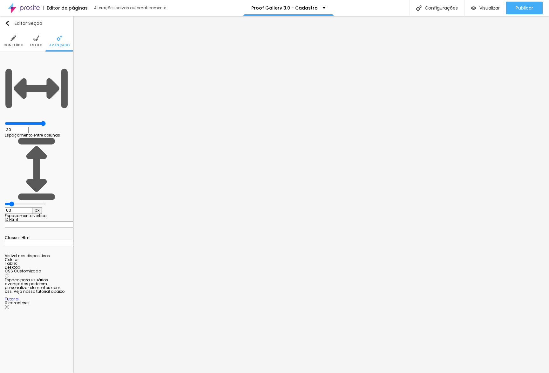
drag, startPoint x: 60, startPoint y: 165, endPoint x: 65, endPoint y: 163, distance: 5.1
click at [61, 269] on div at bounding box center [37, 269] width 64 height 0
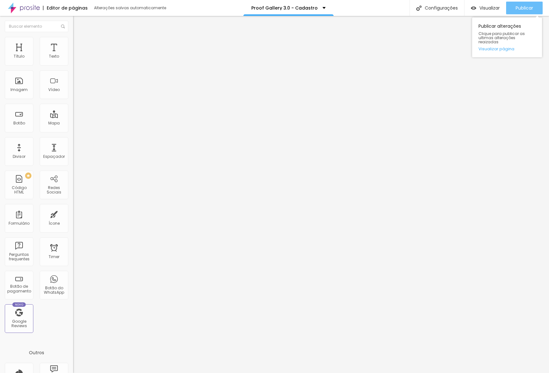
click at [484, 11] on div "Publicar" at bounding box center [524, 8] width 17 height 13
click at [484, 40] on span "Clique para publicar as ultimas alterações reaizadas" at bounding box center [507, 37] width 57 height 13
click at [484, 41] on div "Publicar alterações Clique para publicar as ultimas alterações reaizadas Visual…" at bounding box center [507, 37] width 70 height 40
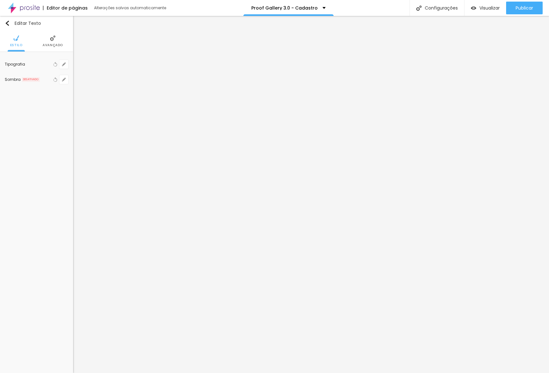
click at [54, 40] on img at bounding box center [53, 38] width 6 height 6
click at [45, 40] on li "Avançado" at bounding box center [53, 41] width 20 height 21
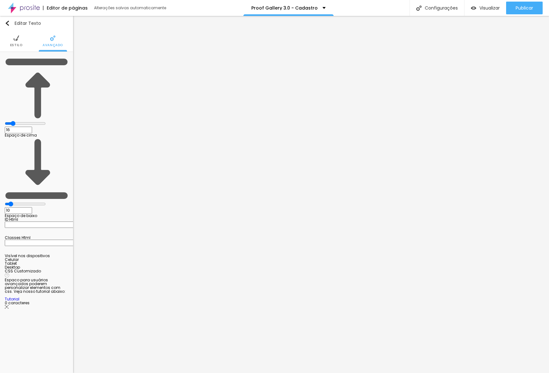
click at [21, 121] on input "range" at bounding box center [25, 123] width 41 height 5
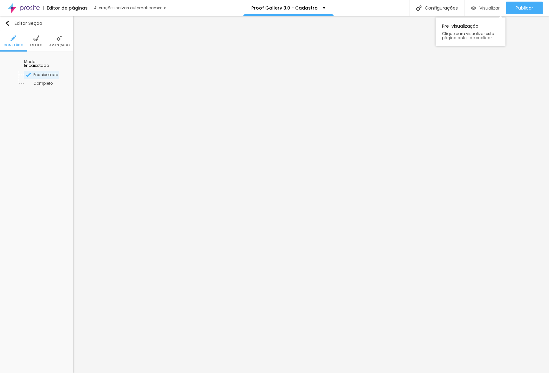
click at [484, 14] on div "Visualizar" at bounding box center [485, 8] width 29 height 13
click at [56, 35] on li "Avançado" at bounding box center [53, 41] width 20 height 21
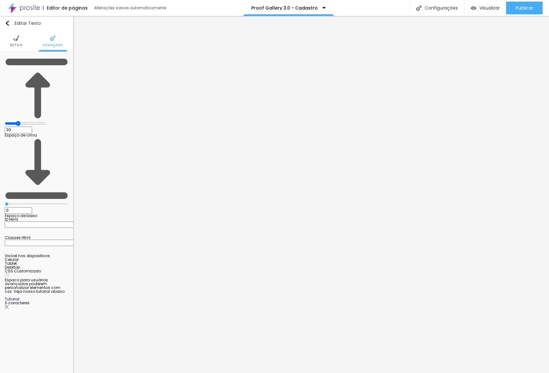
drag, startPoint x: 17, startPoint y: 63, endPoint x: 26, endPoint y: 60, distance: 9.3
click at [26, 121] on input "range" at bounding box center [25, 123] width 41 height 5
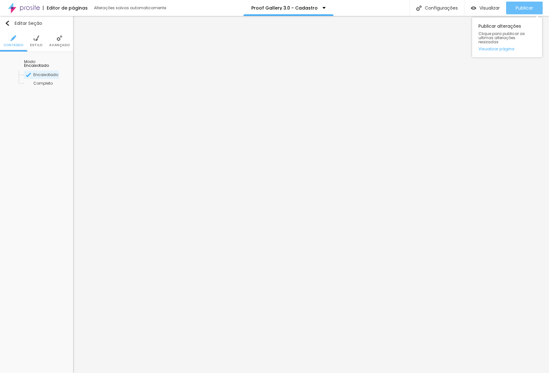
click at [484, 10] on span "Publicar" at bounding box center [524, 7] width 17 height 5
click at [484, 47] on link "Visualizar página" at bounding box center [507, 49] width 57 height 4
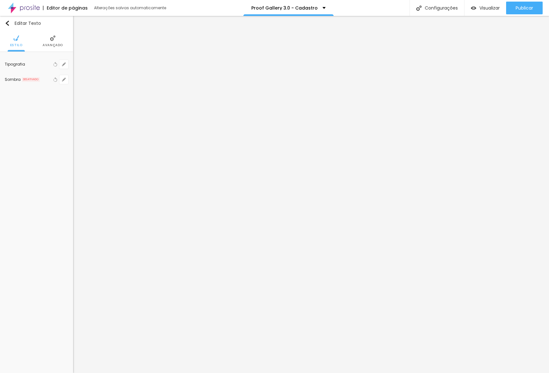
click at [56, 43] on li "Avançado" at bounding box center [53, 41] width 20 height 21
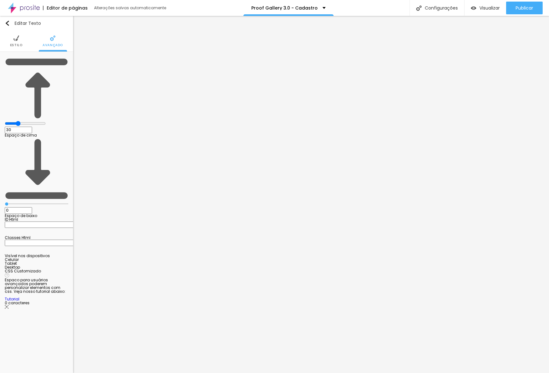
drag, startPoint x: 61, startPoint y: 159, endPoint x: 61, endPoint y: 164, distance: 5.1
click at [61, 261] on li "Tablet" at bounding box center [37, 263] width 64 height 4
click at [61, 269] on div at bounding box center [37, 269] width 64 height 0
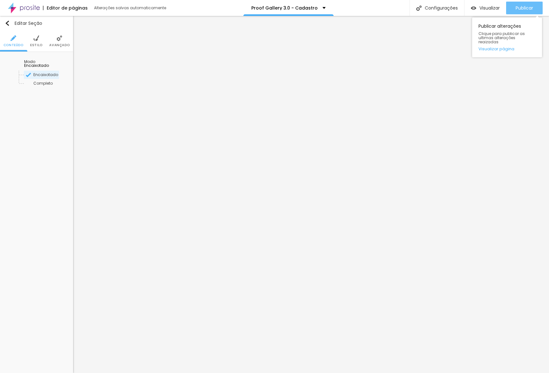
click at [484, 8] on span "Publicar" at bounding box center [524, 7] width 17 height 5
click at [484, 40] on div "Publicar alterações Clique para publicar as ultimas alterações reaizadas Visual…" at bounding box center [507, 37] width 70 height 40
click at [484, 47] on link "Visualizar página" at bounding box center [507, 49] width 57 height 4
click at [5, 25] on img "button" at bounding box center [7, 23] width 5 height 5
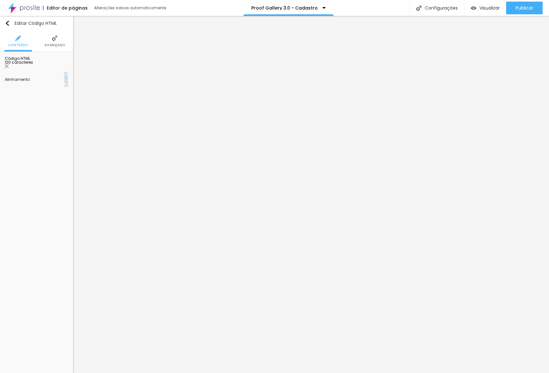
click at [53, 41] on li "Avançado" at bounding box center [55, 41] width 20 height 21
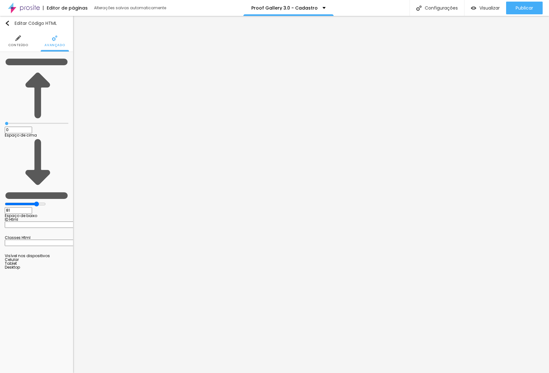
drag, startPoint x: 16, startPoint y: 74, endPoint x: 46, endPoint y: 73, distance: 29.9
click at [46, 201] on input "range" at bounding box center [25, 203] width 41 height 5
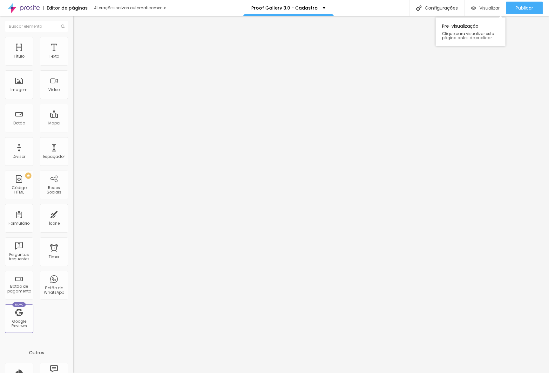
click at [484, 8] on span "Visualizar" at bounding box center [490, 7] width 20 height 5
click at [484, 11] on button "Publicar" at bounding box center [524, 8] width 37 height 13
click at [484, 12] on div "Publicar" at bounding box center [524, 8] width 17 height 13
click at [484, 47] on link "Visualizar página" at bounding box center [507, 49] width 57 height 4
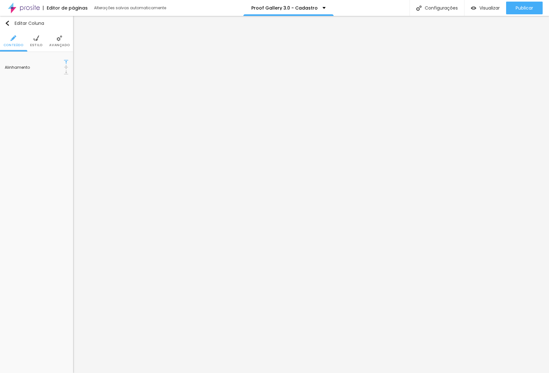
click at [36, 45] on span "Estilo" at bounding box center [36, 45] width 12 height 3
click at [48, 64] on div at bounding box center [48, 61] width 0 height 6
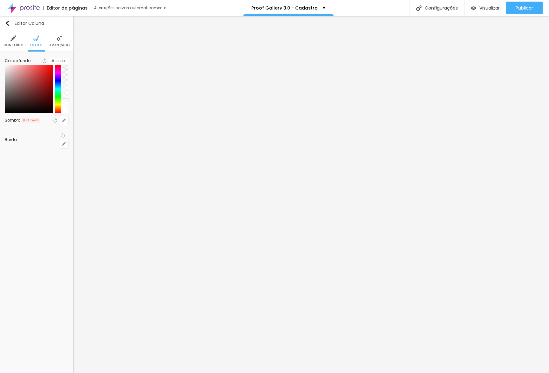
drag, startPoint x: 65, startPoint y: 100, endPoint x: 66, endPoint y: 109, distance: 8.5
click at [64, 100] on div at bounding box center [65, 99] width 6 height 1
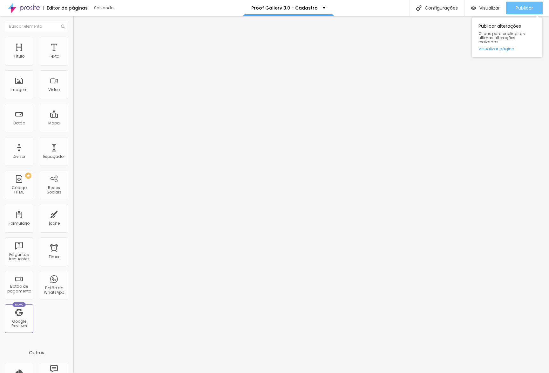
click at [484, 12] on div "Publicar" at bounding box center [524, 8] width 17 height 13
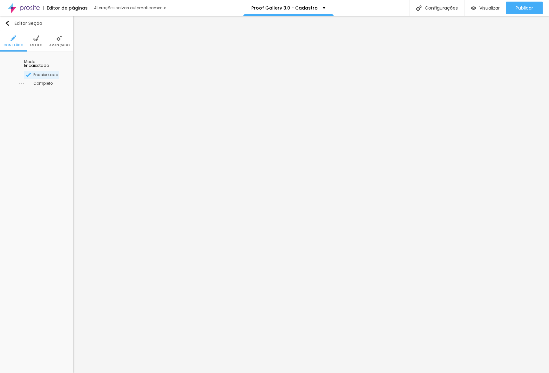
click at [36, 36] on img at bounding box center [36, 38] width 6 height 6
click at [35, 65] on div "Trocar imagem" at bounding box center [37, 62] width 64 height 4
click at [32, 65] on span "Trocar imagem" at bounding box center [22, 62] width 35 height 5
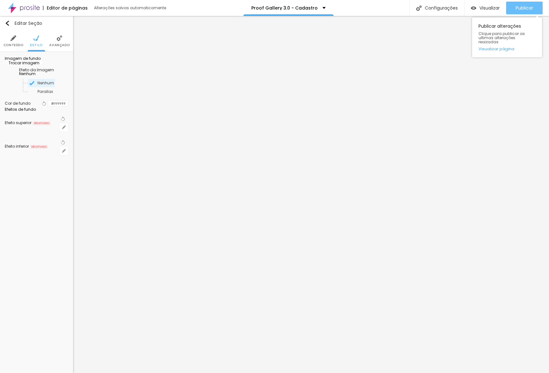
click at [484, 2] on div "Publicar" at bounding box center [524, 8] width 17 height 13
click at [484, 47] on link "Visualizar página" at bounding box center [507, 49] width 57 height 4
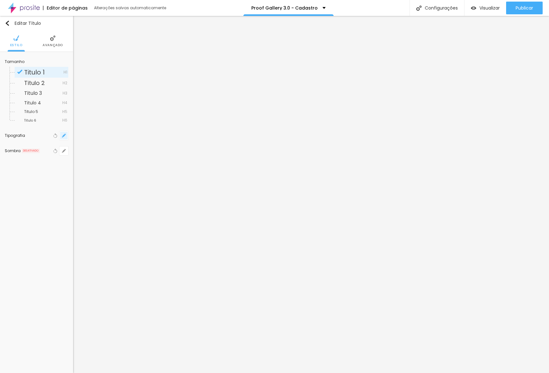
click at [61, 134] on button "button" at bounding box center [63, 135] width 9 height 9
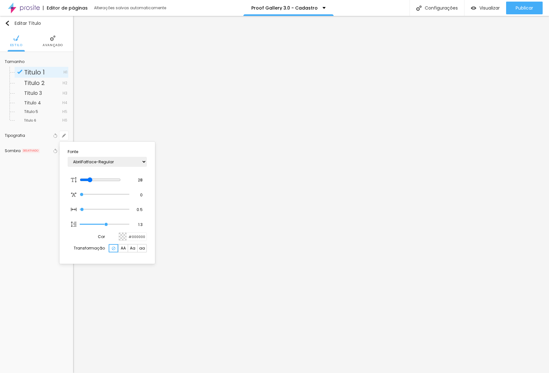
drag, startPoint x: 93, startPoint y: 178, endPoint x: 96, endPoint y: 158, distance: 19.7
click at [92, 177] on div at bounding box center [105, 180] width 50 height 6
click at [97, 116] on div at bounding box center [274, 186] width 549 height 373
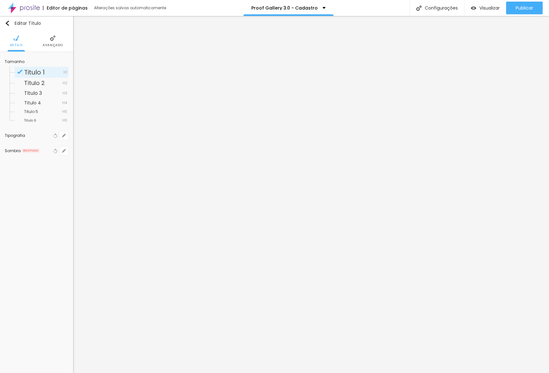
click at [62, 41] on li "Avançado" at bounding box center [53, 41] width 20 height 21
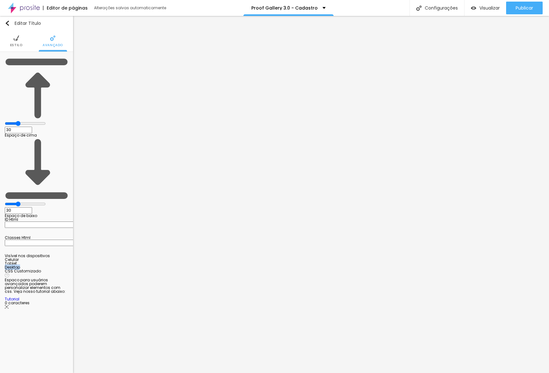
drag, startPoint x: 63, startPoint y: 150, endPoint x: 58, endPoint y: 165, distance: 15.8
click at [55, 257] on ul "Celular Tablet Desktop" at bounding box center [37, 262] width 64 height 11
click at [62, 269] on div at bounding box center [37, 269] width 64 height 0
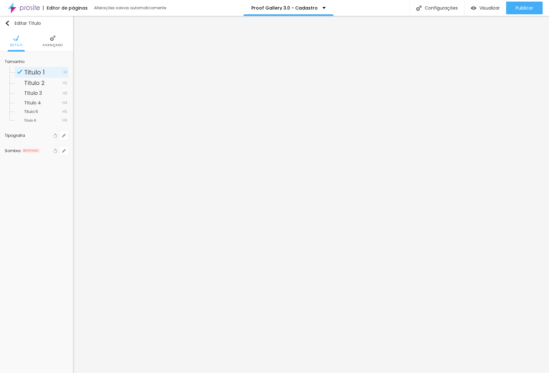
click at [56, 35] on li "Avançado" at bounding box center [53, 41] width 20 height 21
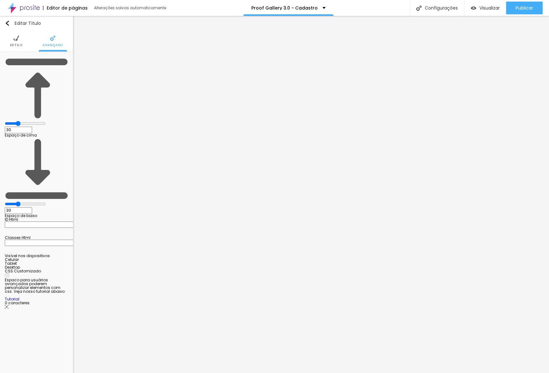
click at [68, 265] on div at bounding box center [37, 265] width 64 height 0
click at [65, 261] on div at bounding box center [37, 261] width 64 height 0
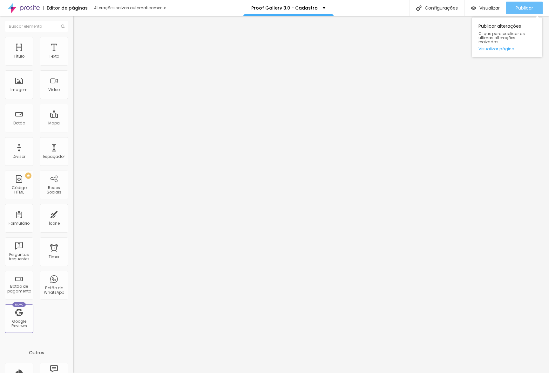
click at [484, 6] on span "Publicar" at bounding box center [524, 7] width 17 height 5
click at [484, 5] on span "Publicar" at bounding box center [524, 7] width 17 height 5
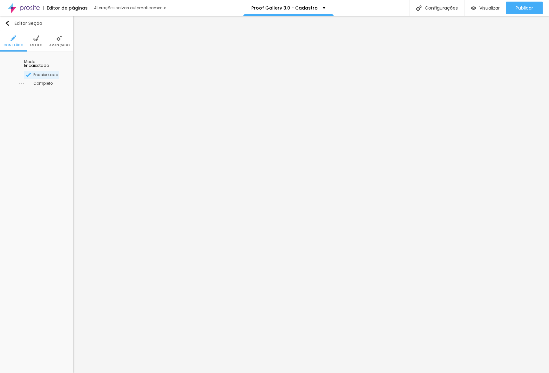
drag, startPoint x: 56, startPoint y: 47, endPoint x: 56, endPoint y: 52, distance: 4.5
click at [56, 47] on li "Avançado" at bounding box center [59, 41] width 20 height 21
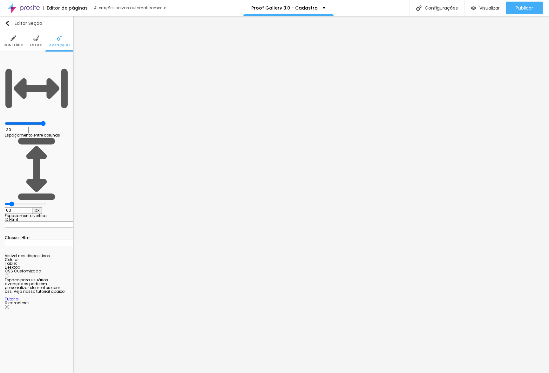
click at [60, 265] on div at bounding box center [37, 265] width 64 height 0
click at [63, 261] on div at bounding box center [37, 261] width 64 height 0
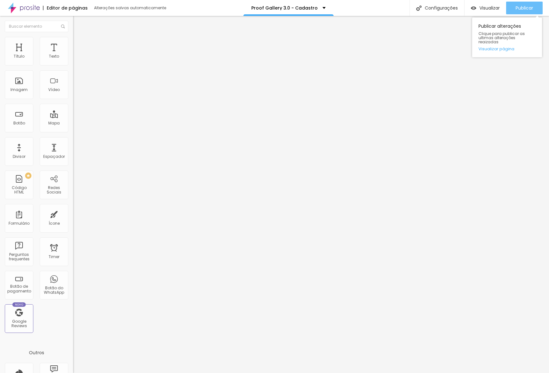
click at [484, 11] on div "Publicar" at bounding box center [524, 8] width 17 height 13
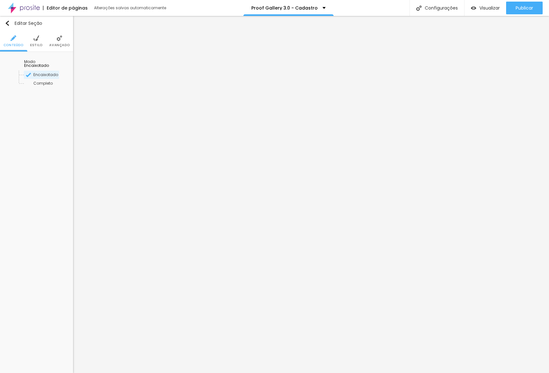
click at [69, 49] on ul "Conteúdo Estilo Avançado" at bounding box center [36, 41] width 73 height 21
click at [64, 46] on span "Avançado" at bounding box center [59, 45] width 20 height 3
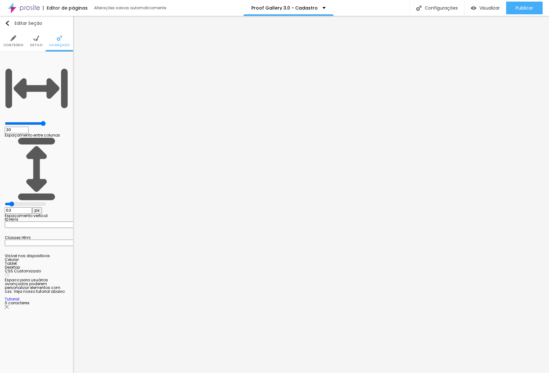
click at [32, 207] on input "63" at bounding box center [18, 210] width 27 height 7
click at [32, 207] on input "40" at bounding box center [18, 210] width 27 height 7
click at [484, 9] on button "Publicar" at bounding box center [524, 8] width 37 height 13
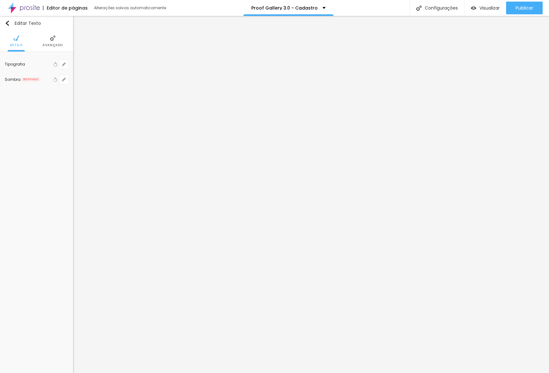
click at [62, 51] on li "Avançado" at bounding box center [53, 41] width 20 height 21
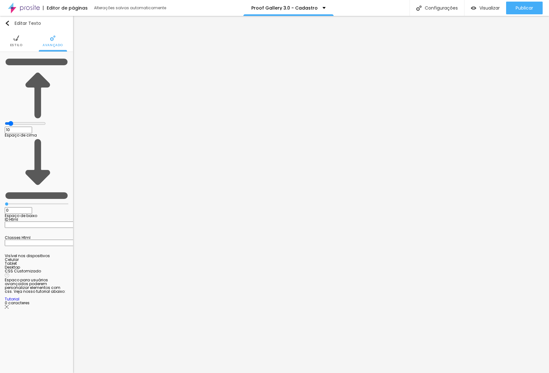
drag, startPoint x: 26, startPoint y: 62, endPoint x: 18, endPoint y: 61, distance: 7.7
click at [18, 121] on input "range" at bounding box center [25, 123] width 41 height 5
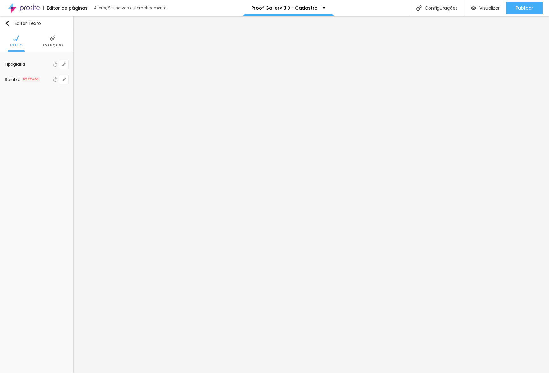
click at [63, 43] on ul "Estilo Avançado" at bounding box center [36, 41] width 73 height 21
click at [52, 44] on span "Avançado" at bounding box center [53, 45] width 20 height 3
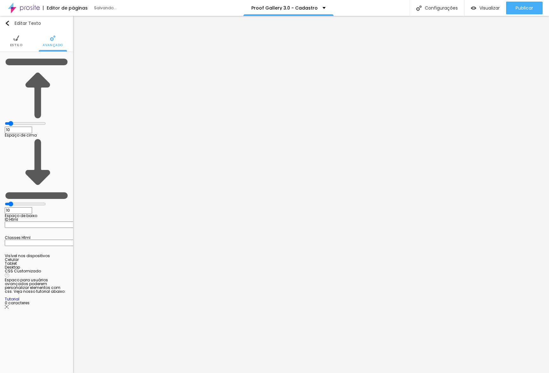
click at [19, 121] on input "range" at bounding box center [25, 123] width 41 height 5
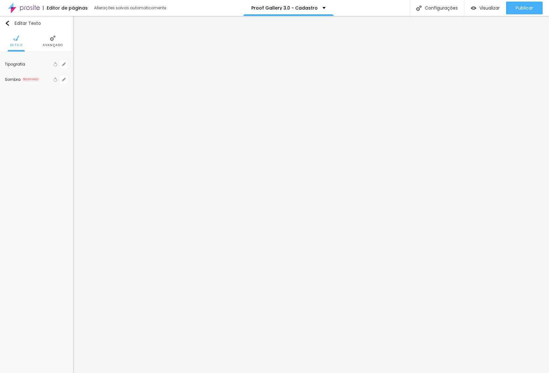
click at [54, 47] on li "Avançado" at bounding box center [53, 41] width 20 height 21
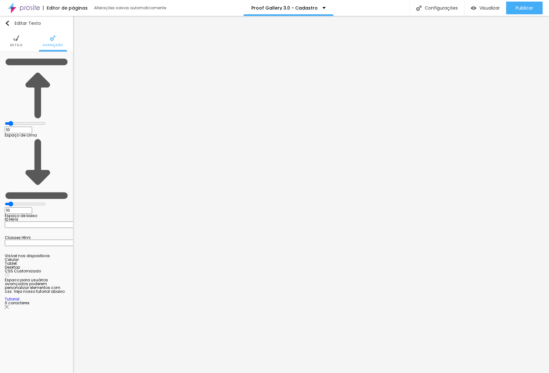
click at [65, 269] on div at bounding box center [37, 269] width 64 height 0
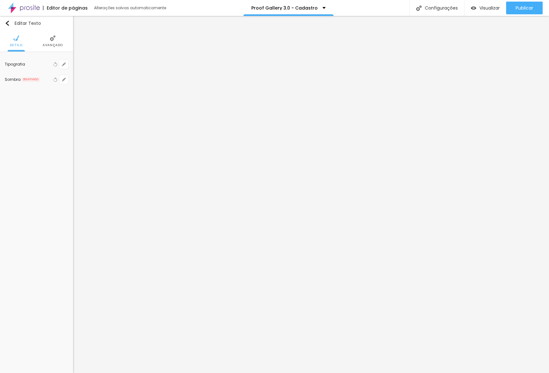
click at [58, 38] on li "Avançado" at bounding box center [53, 41] width 20 height 21
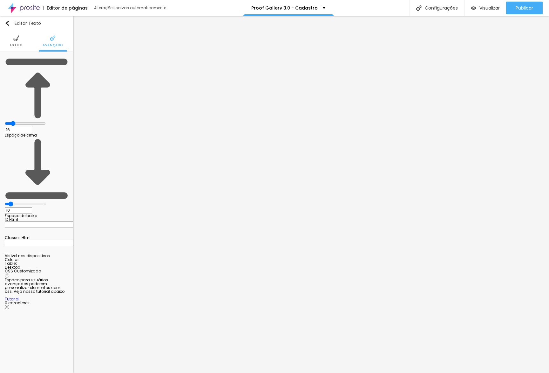
drag, startPoint x: 63, startPoint y: 154, endPoint x: 63, endPoint y: 146, distance: 7.3
click at [63, 265] on div at bounding box center [37, 265] width 64 height 0
click at [63, 261] on div at bounding box center [37, 261] width 64 height 0
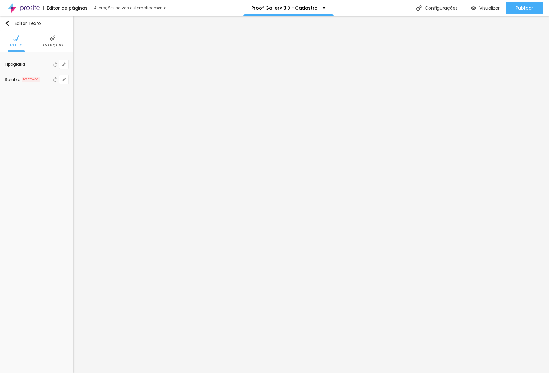
click at [57, 44] on span "Avançado" at bounding box center [53, 45] width 20 height 3
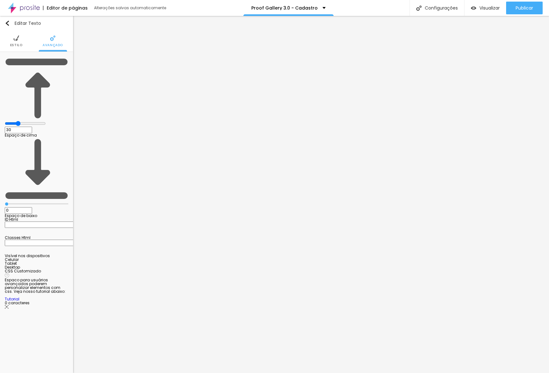
drag, startPoint x: 63, startPoint y: 155, endPoint x: 63, endPoint y: 151, distance: 3.8
click at [63, 265] on div at bounding box center [37, 265] width 64 height 0
click at [63, 257] on li "Celular" at bounding box center [37, 259] width 64 height 4
click at [65, 261] on div at bounding box center [37, 261] width 64 height 0
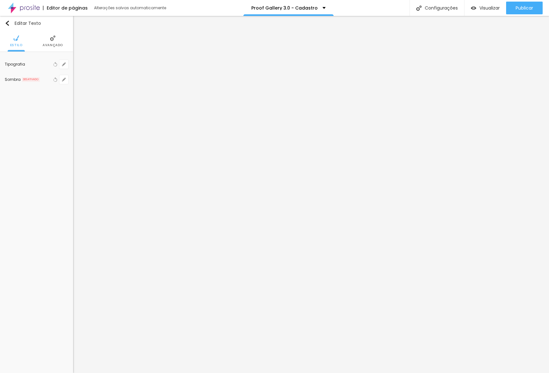
click at [56, 44] on span "Avançado" at bounding box center [53, 45] width 20 height 3
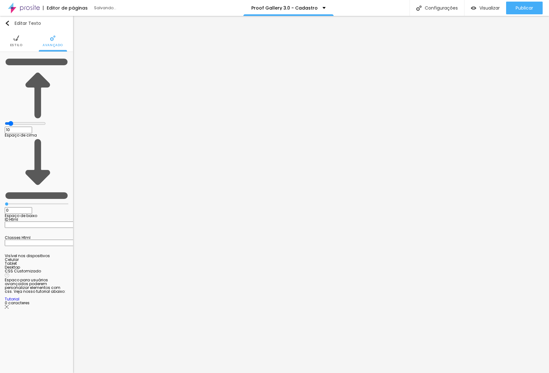
click at [62, 269] on div at bounding box center [37, 269] width 64 height 0
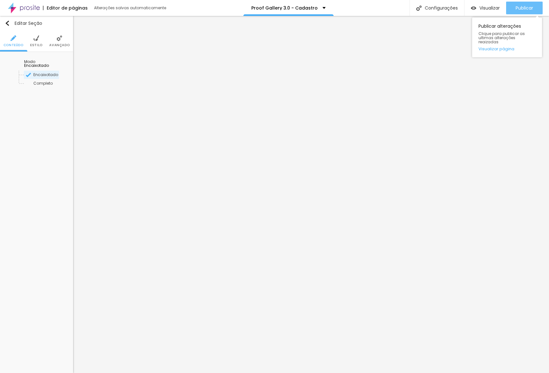
click at [484, 6] on span "Publicar" at bounding box center [524, 7] width 17 height 5
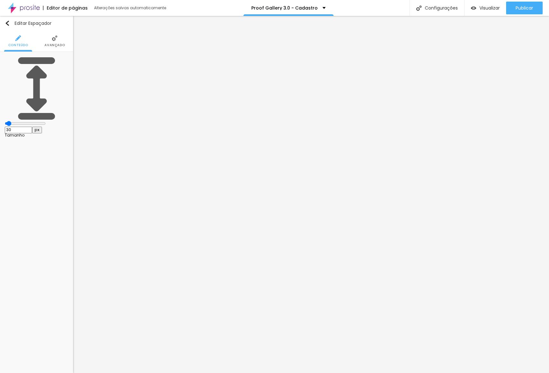
click at [51, 48] on li "Avançado" at bounding box center [55, 41] width 20 height 21
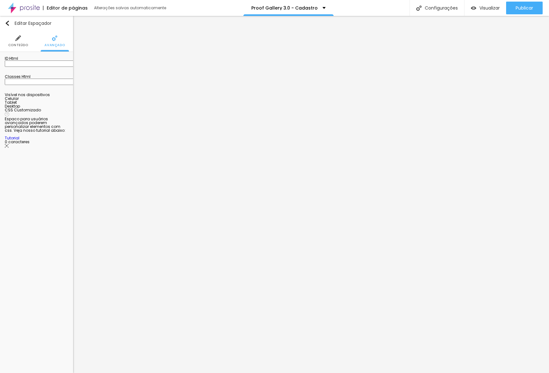
click at [21, 50] on li "Conteúdo" at bounding box center [18, 41] width 20 height 21
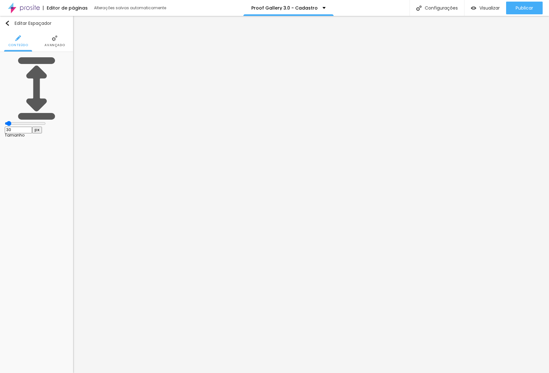
click at [47, 46] on span "Avançado" at bounding box center [55, 45] width 20 height 3
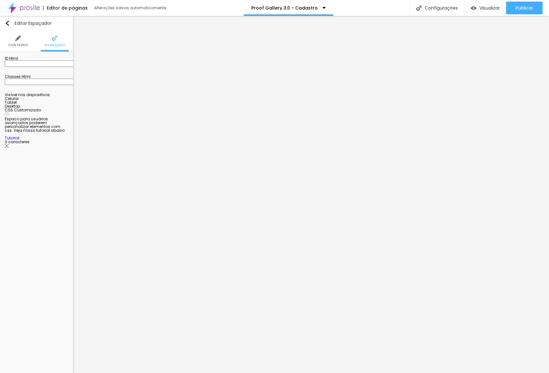
drag, startPoint x: 65, startPoint y: 128, endPoint x: 65, endPoint y: 125, distance: 3.8
click at [65, 104] on div at bounding box center [37, 104] width 64 height 0
click at [64, 100] on div at bounding box center [37, 100] width 64 height 0
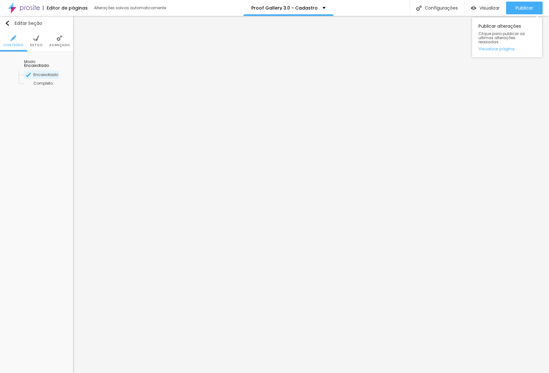
click at [484, 1] on div "Publicar Publicar alterações Clique para publicar as ultimas alterações reaizad…" at bounding box center [524, 8] width 37 height 16
click at [484, 7] on span "Publicar" at bounding box center [524, 7] width 17 height 5
click at [51, 45] on span "Avançado" at bounding box center [53, 45] width 20 height 3
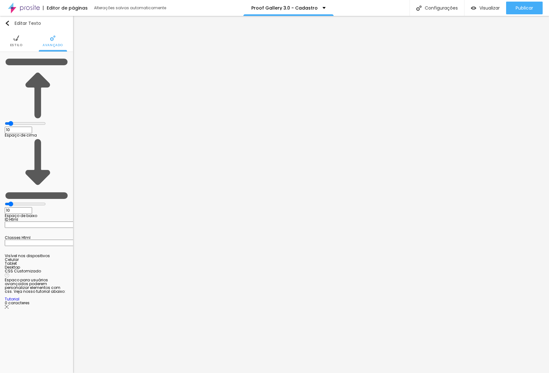
click at [23, 43] on ul "Estilo Avançado" at bounding box center [36, 41] width 73 height 21
drag, startPoint x: 20, startPoint y: 44, endPoint x: 39, endPoint y: 53, distance: 20.9
click at [20, 44] on span "Estilo" at bounding box center [16, 45] width 12 height 3
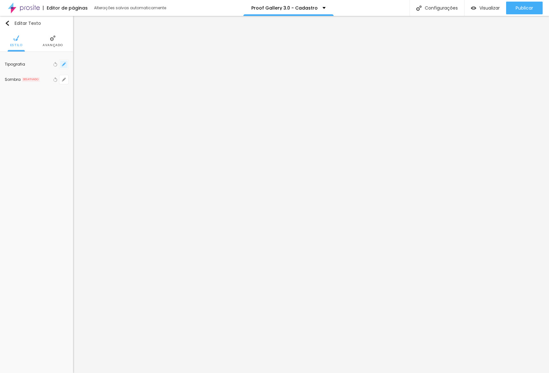
click at [67, 65] on button "button" at bounding box center [63, 64] width 9 height 9
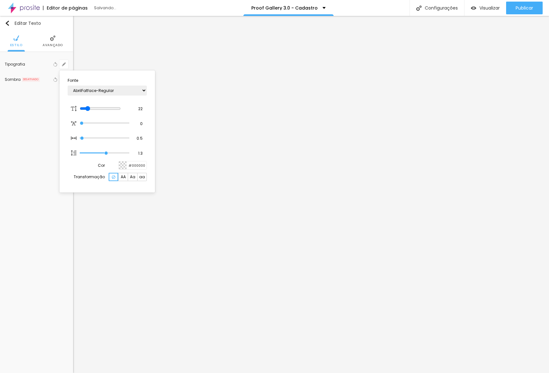
drag, startPoint x: 86, startPoint y: 107, endPoint x: 110, endPoint y: 202, distance: 97.8
click at [89, 106] on input "range" at bounding box center [100, 108] width 41 height 5
click at [109, 251] on div at bounding box center [274, 186] width 549 height 373
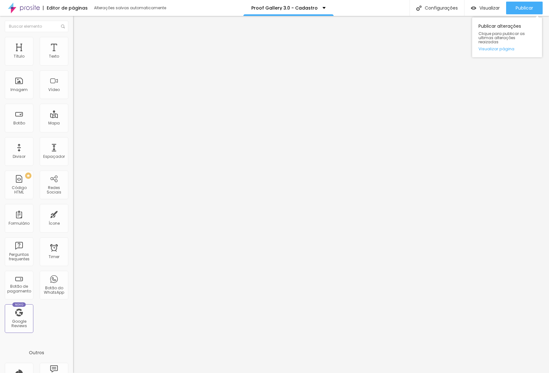
click at [484, 0] on div "Publicar Publicar alterações Clique para publicar as ultimas alterações reaizad…" at bounding box center [524, 8] width 37 height 16
click at [484, 6] on span "Publicar" at bounding box center [524, 7] width 17 height 5
click at [533, 4] on div "Publicar" at bounding box center [524, 8] width 17 height 13
click at [73, 61] on button "button" at bounding box center [77, 57] width 9 height 7
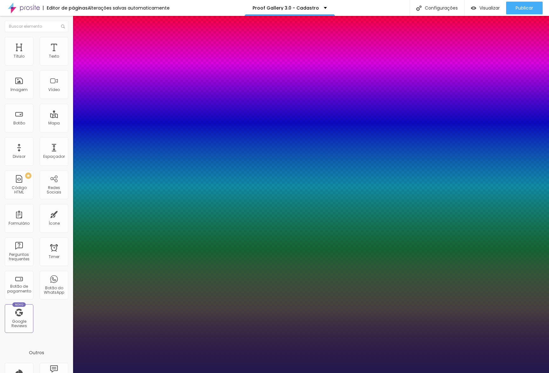
type input "1"
type input "21"
type input "1"
type input "22"
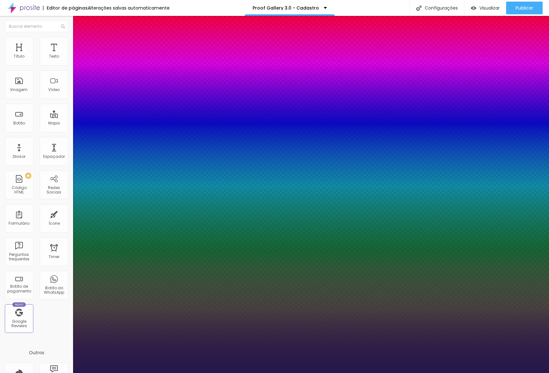
type input "22"
type input "1"
type input "23"
type input "1"
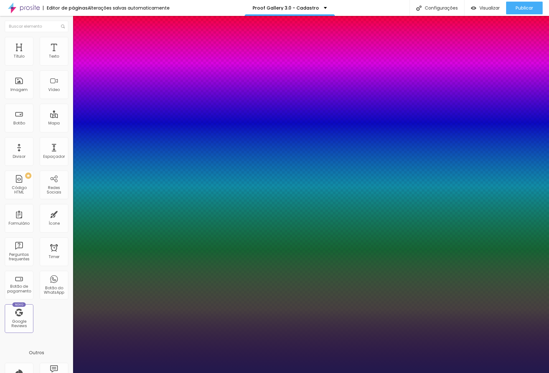
type input "24"
type input "1"
type input "25"
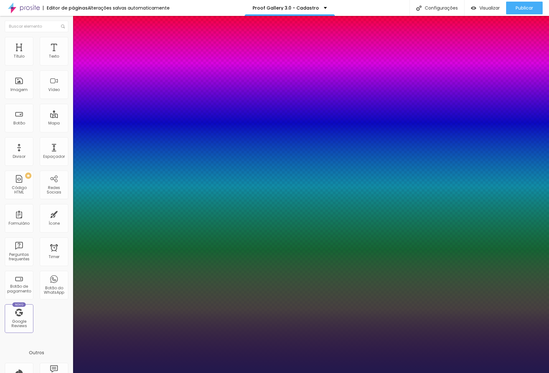
type input "1"
type input "26"
type input "1"
type input "27"
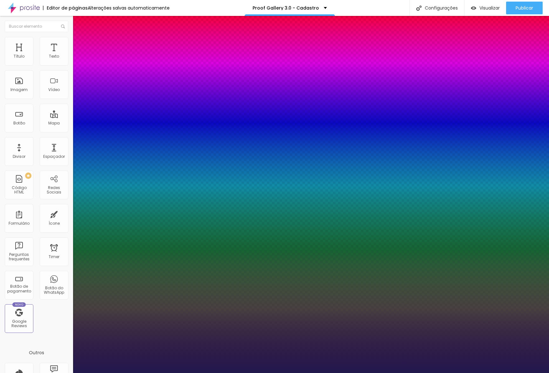
type input "27"
type input "1"
type input "27"
click at [106, 372] on div at bounding box center [274, 373] width 549 height 0
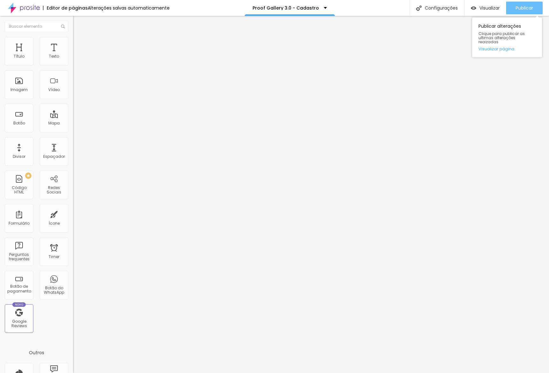
click at [523, 6] on span "Publicar" at bounding box center [524, 7] width 17 height 5
click at [73, 49] on li "Avançado" at bounding box center [109, 46] width 73 height 6
type input "45"
type input "40"
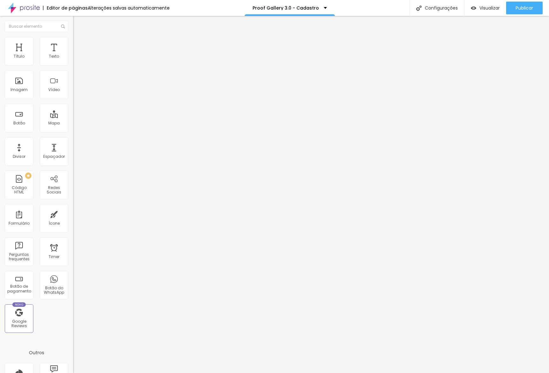
type input "40"
type input "35"
type input "40"
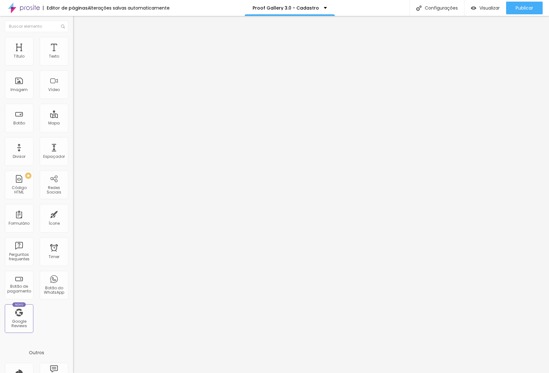
drag, startPoint x: 43, startPoint y: 62, endPoint x: 37, endPoint y: 62, distance: 6.0
type input "40"
click at [73, 123] on input "range" at bounding box center [93, 125] width 41 height 5
click at [522, 6] on span "Publicar" at bounding box center [524, 7] width 17 height 5
click at [73, 37] on ul "Estilo Avançado" at bounding box center [109, 37] width 73 height 13
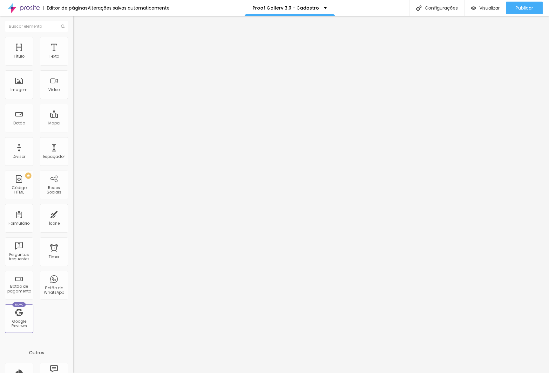
drag, startPoint x: 60, startPoint y: 40, endPoint x: 68, endPoint y: 40, distance: 8.6
click at [73, 40] on li "Avançado" at bounding box center [109, 40] width 73 height 6
click at [519, 11] on div "Publicar" at bounding box center [524, 8] width 17 height 13
click at [498, 47] on link "Visualizar página" at bounding box center [507, 49] width 57 height 4
click at [73, 43] on li "Avançado" at bounding box center [109, 40] width 73 height 6
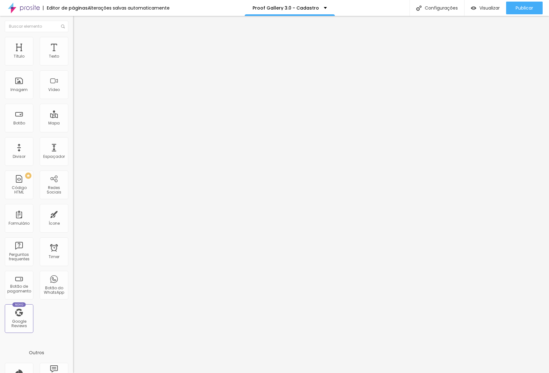
click at [79, 38] on span "Conteúdo" at bounding box center [89, 34] width 20 height 5
type input "52"
type input "53"
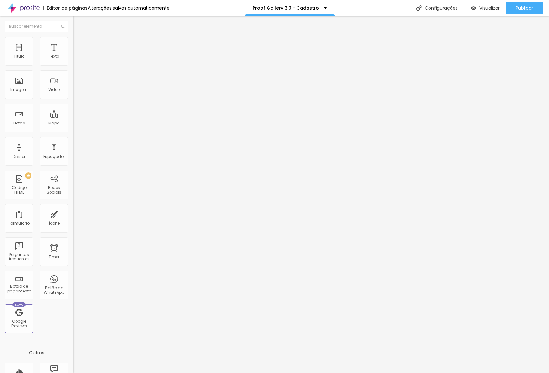
type input "58"
type input "65"
type input "76"
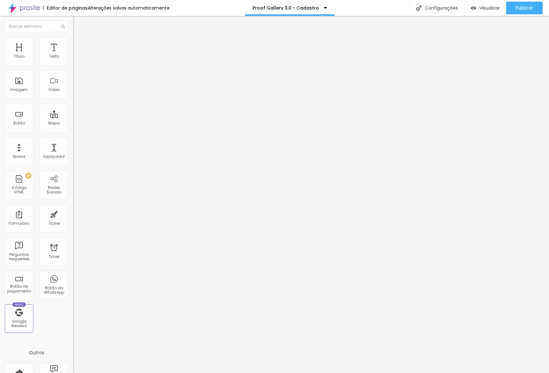
type input "76"
type input "83"
type input "90"
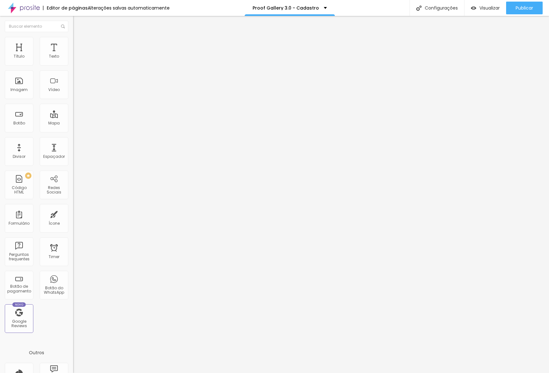
type input "96"
type input "99"
type input "100"
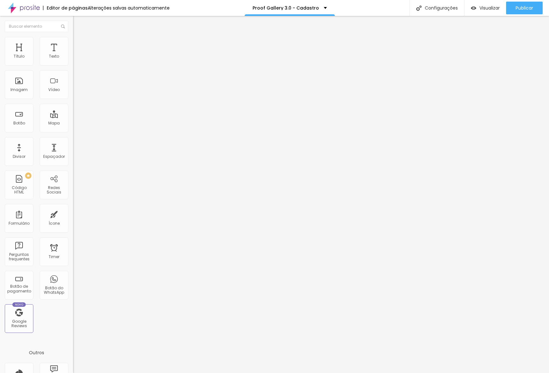
type input "100"
type input "102"
type input "105"
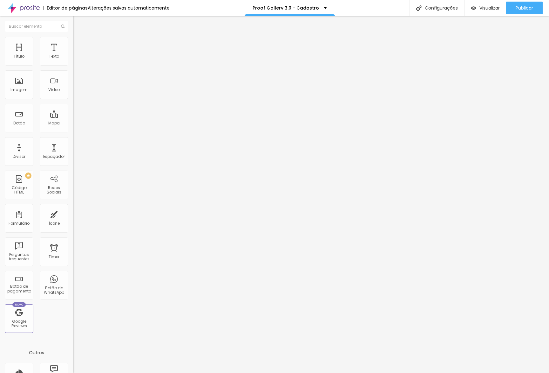
type input "110"
type input "115"
type input "119"
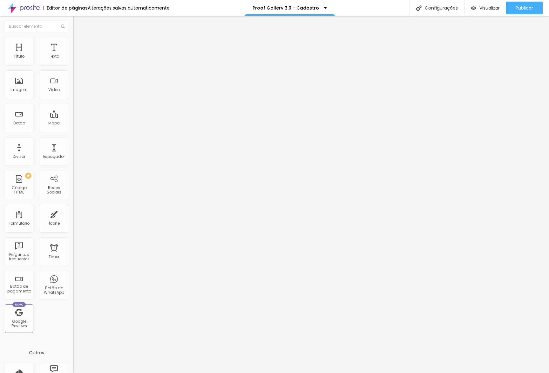
type input "119"
type input "121"
type input "122"
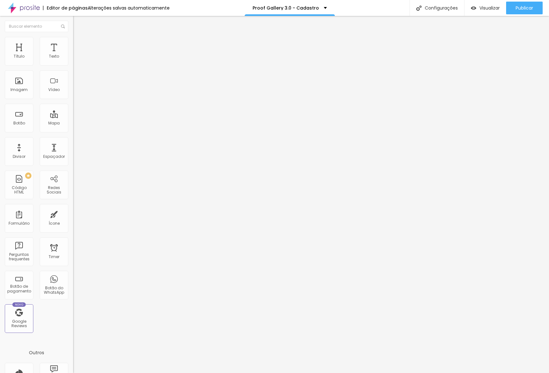
type input "125"
type input "129"
type input "134"
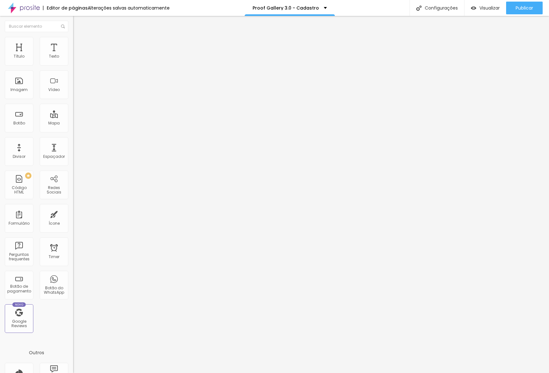
type input "134"
type input "138"
type input "142"
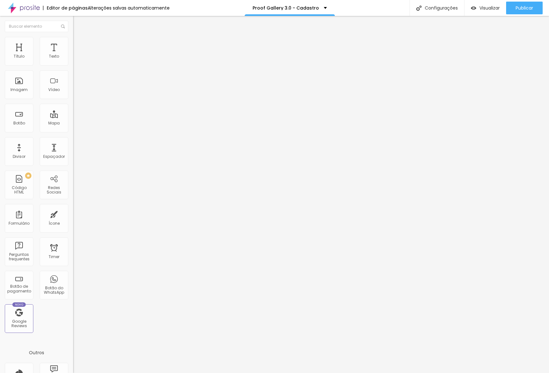
type input "145"
type input "148"
type input "150"
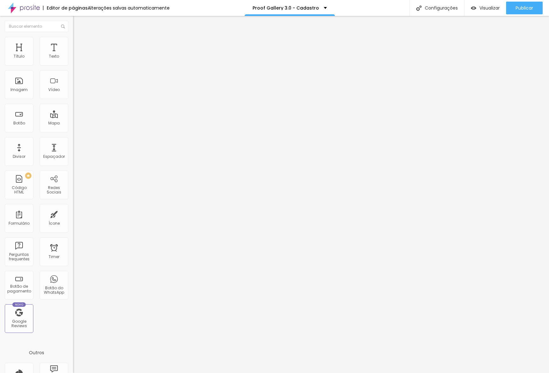
type input "150"
type input "151"
type input "154"
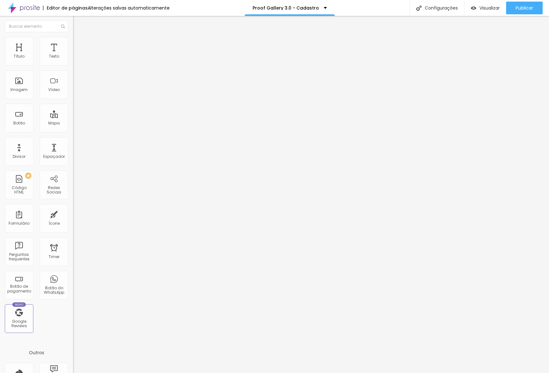
type input "157"
type input "161"
type input "164"
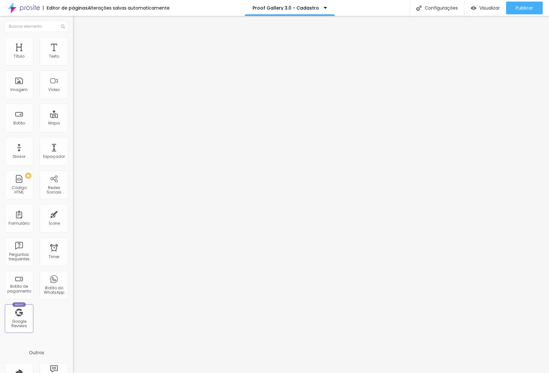
type input "164"
type input "166"
type input "168"
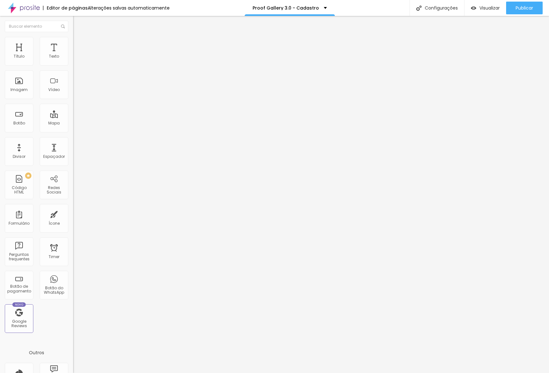
type input "169"
type input "170"
type input "173"
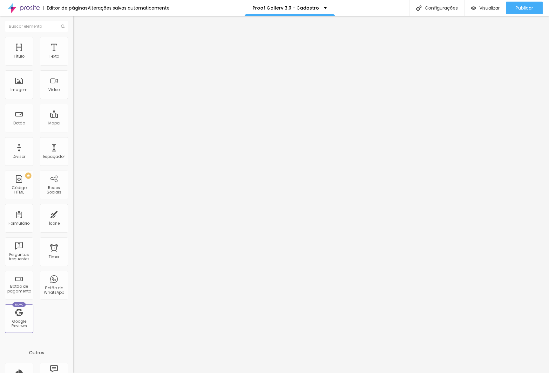
type input "173"
type input "176"
type input "178"
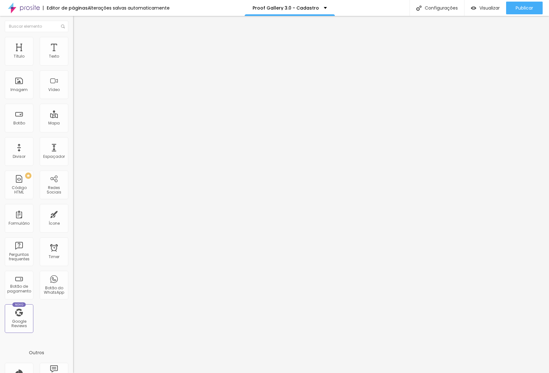
type input "179"
type input "180"
type input "182"
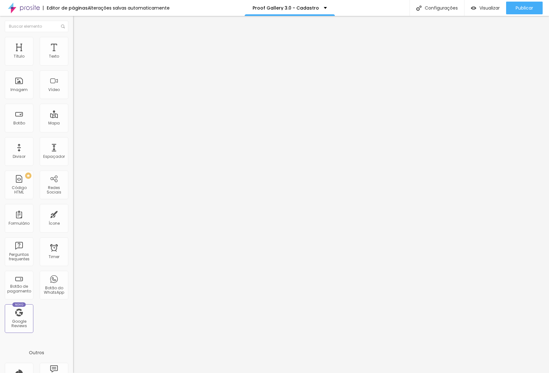
type input "182"
type input "183"
type input "182"
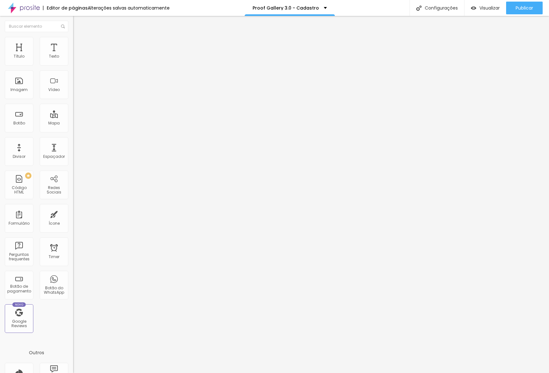
type input "179"
type input "176"
type input "173"
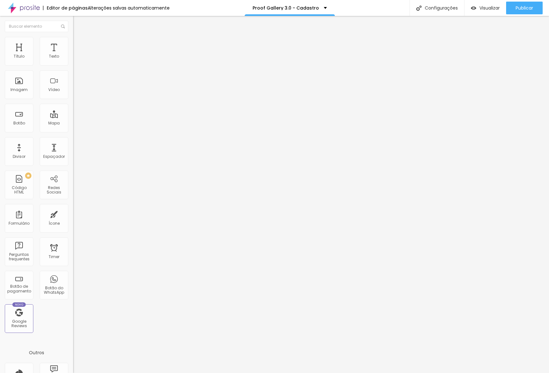
drag, startPoint x: 19, startPoint y: 61, endPoint x: 61, endPoint y: 76, distance: 44.5
click at [73, 117] on input "range" at bounding box center [93, 119] width 41 height 5
type input "173"
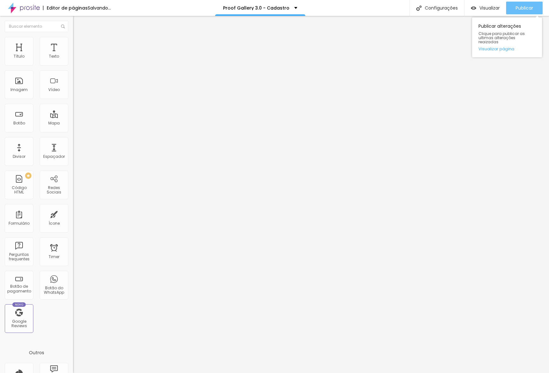
click at [526, 9] on span "Publicar" at bounding box center [524, 7] width 17 height 5
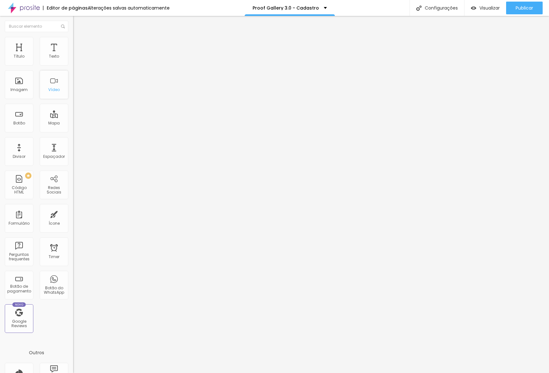
click at [66, 83] on div "Vídeo" at bounding box center [54, 84] width 29 height 29
click at [73, 49] on li "Avançado" at bounding box center [109, 46] width 73 height 6
type input "37"
type input "42"
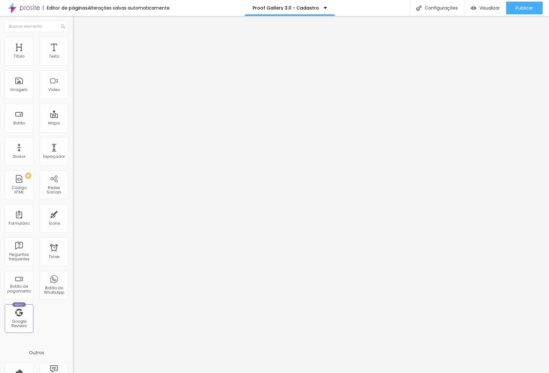
type input "42"
type input "49"
type input "60"
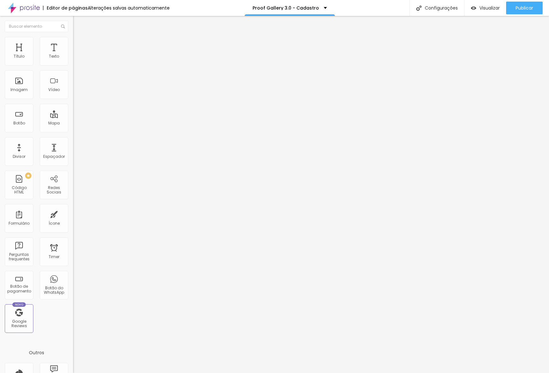
type input "65"
type input "67"
type input "66"
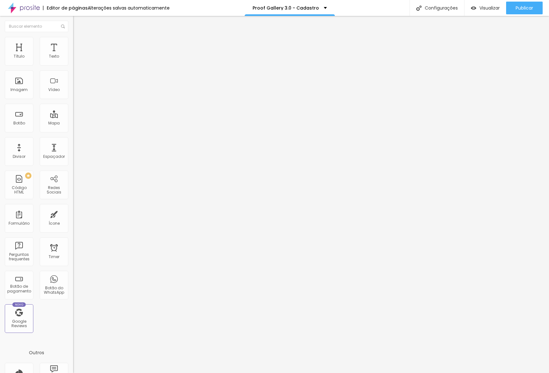
type input "66"
type input "61"
type input "59"
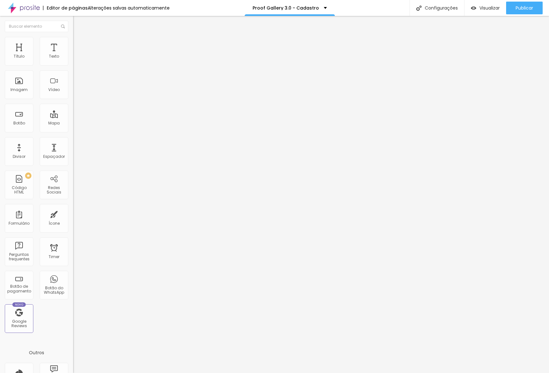
type input "57"
type input "56"
type input "54"
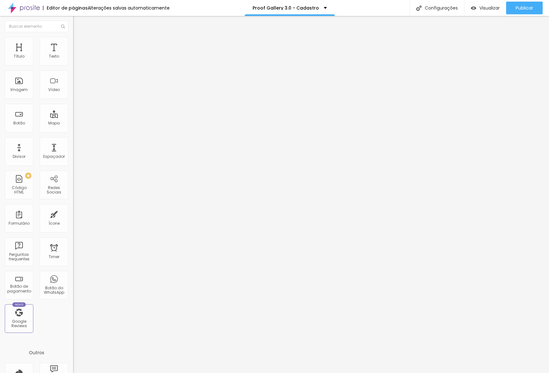
type input "54"
type input "53"
type input "52"
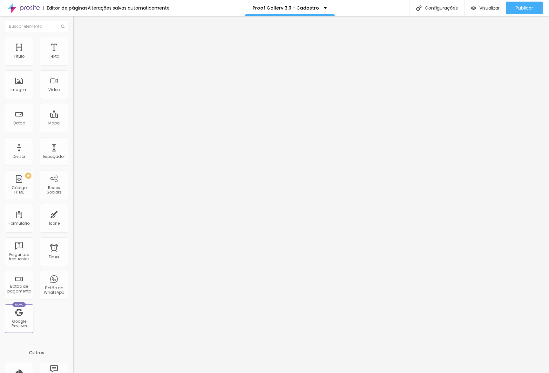
type input "51"
type input "50"
type input "48"
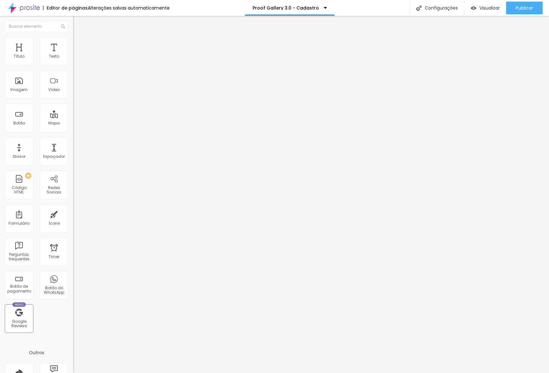
type input "48"
type input "47"
type input "46"
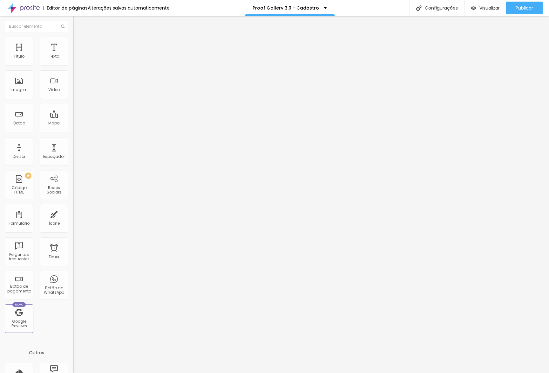
type input "45"
type input "44"
type input "43"
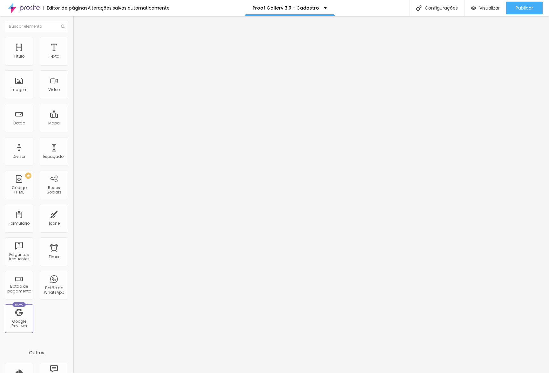
type input "43"
type input "42"
type input "41"
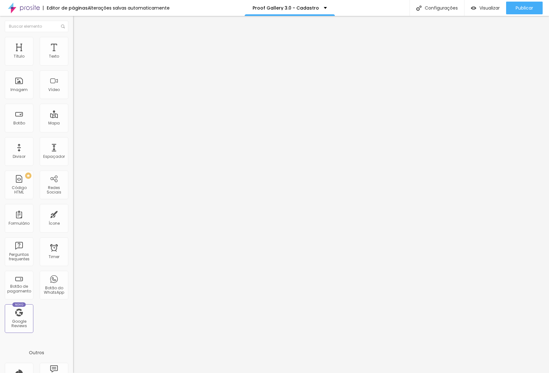
type input "40"
type input "39"
type input "38"
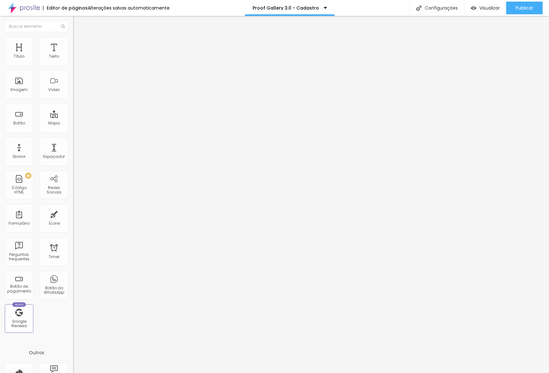
type input "38"
type input "39"
type input "40"
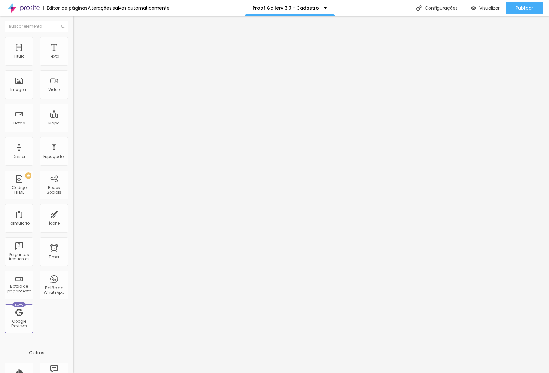
type input "41"
type input "40"
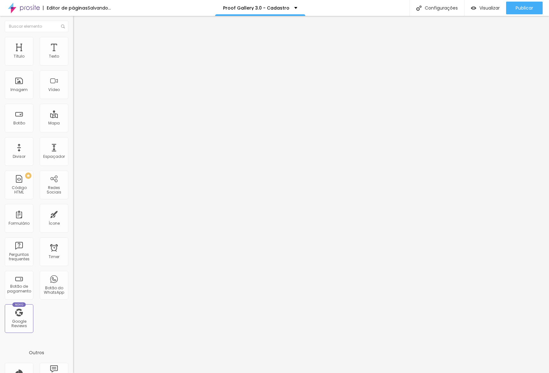
click at [73, 213] on input "range" at bounding box center [93, 215] width 41 height 5
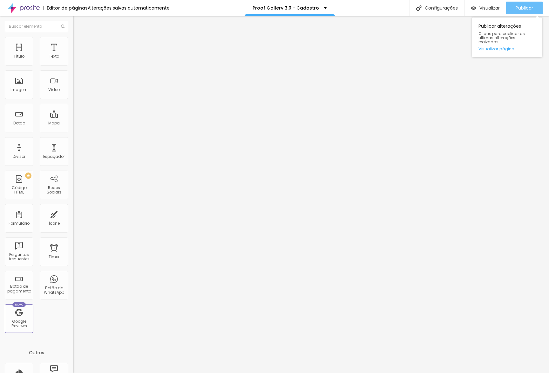
click at [537, 8] on button "Publicar" at bounding box center [524, 8] width 37 height 13
click at [525, 9] on span "Publicar" at bounding box center [524, 7] width 17 height 5
